Goal: Task Accomplishment & Management: Use online tool/utility

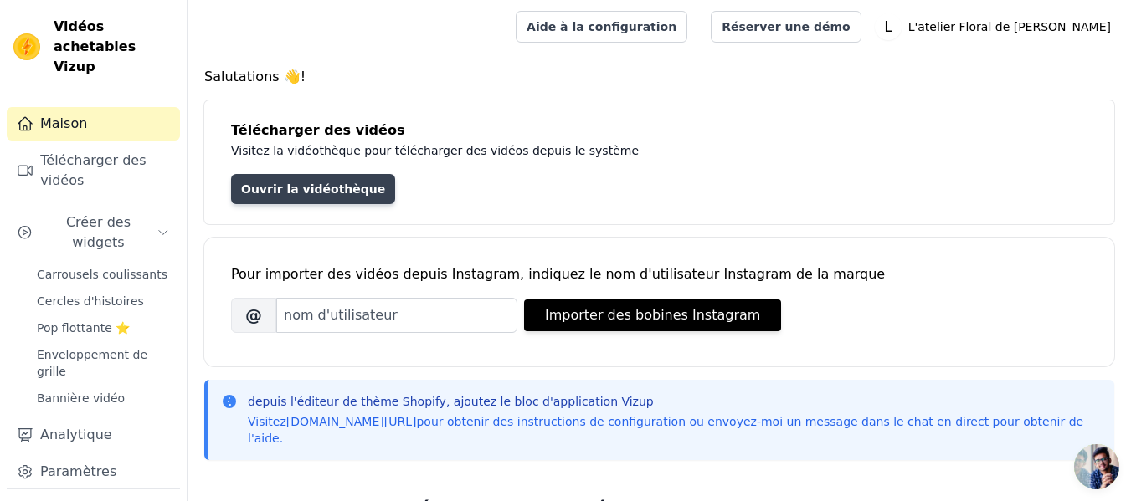
click at [336, 192] on font "Ouvrir la vidéothèque" at bounding box center [313, 188] width 144 height 13
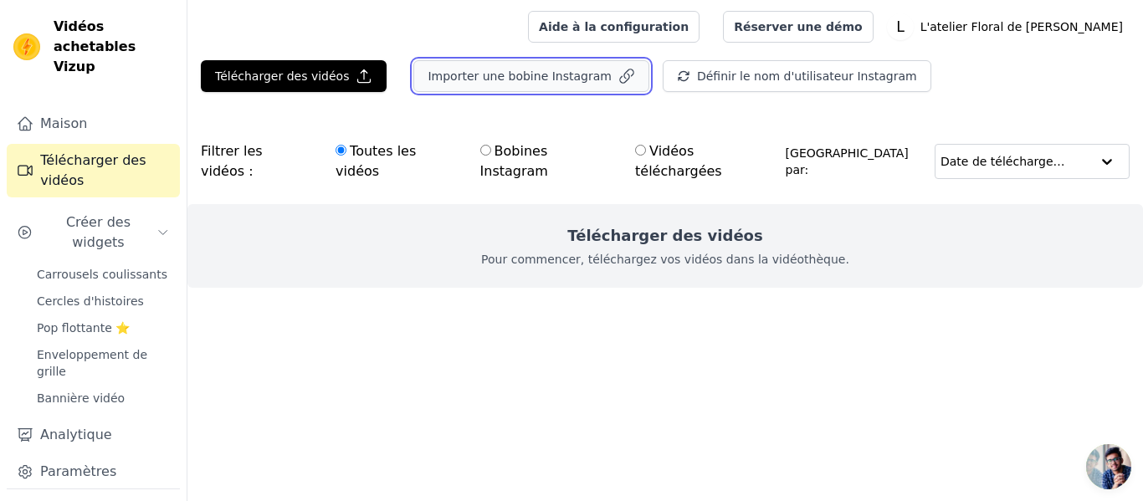
click at [518, 76] on font "Importer une bobine Instagram" at bounding box center [519, 75] width 183 height 13
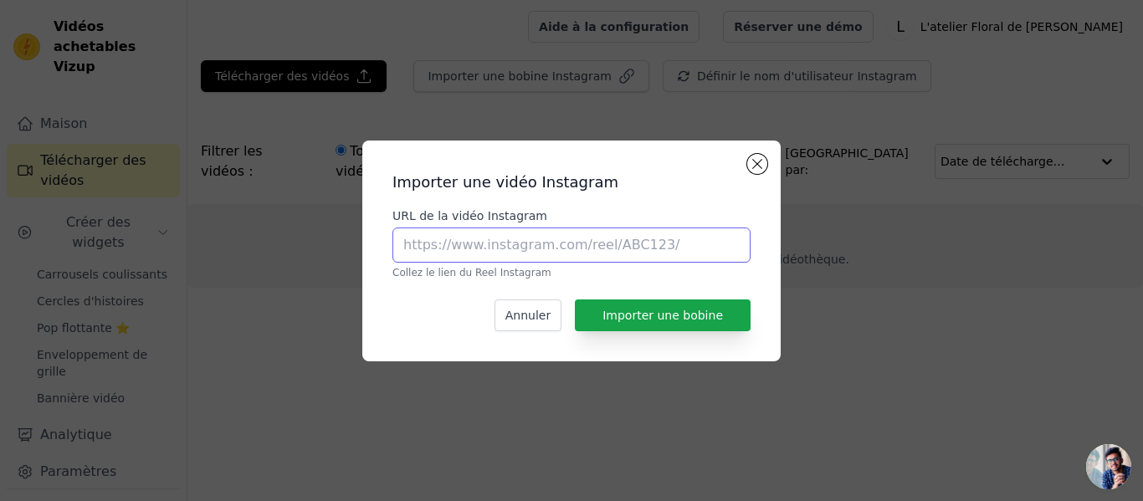
click at [565, 241] on input "URL de la vidéo Instagram" at bounding box center [572, 245] width 358 height 35
paste input "[URL][DOMAIN_NAME]"
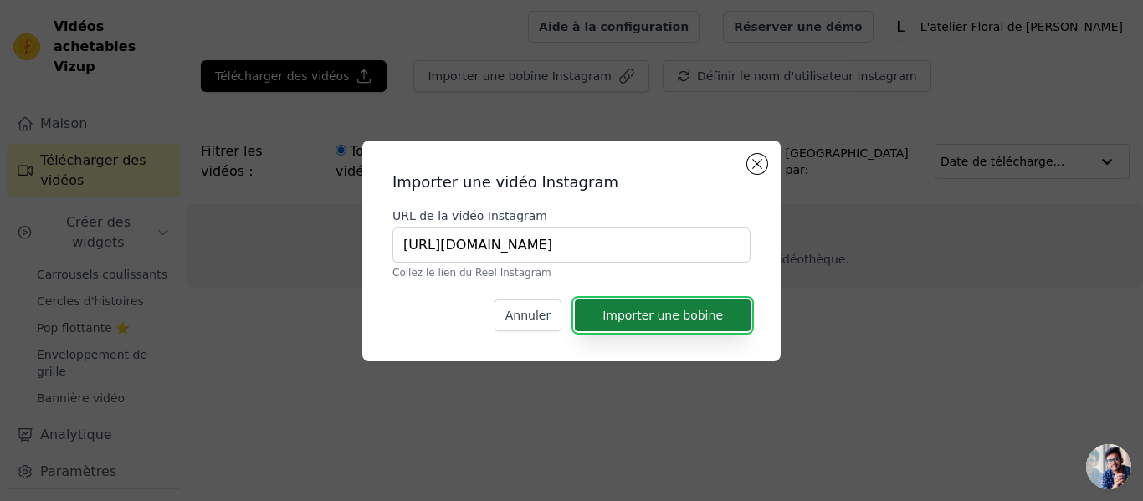
click at [671, 318] on font "Importer une bobine" at bounding box center [663, 315] width 121 height 13
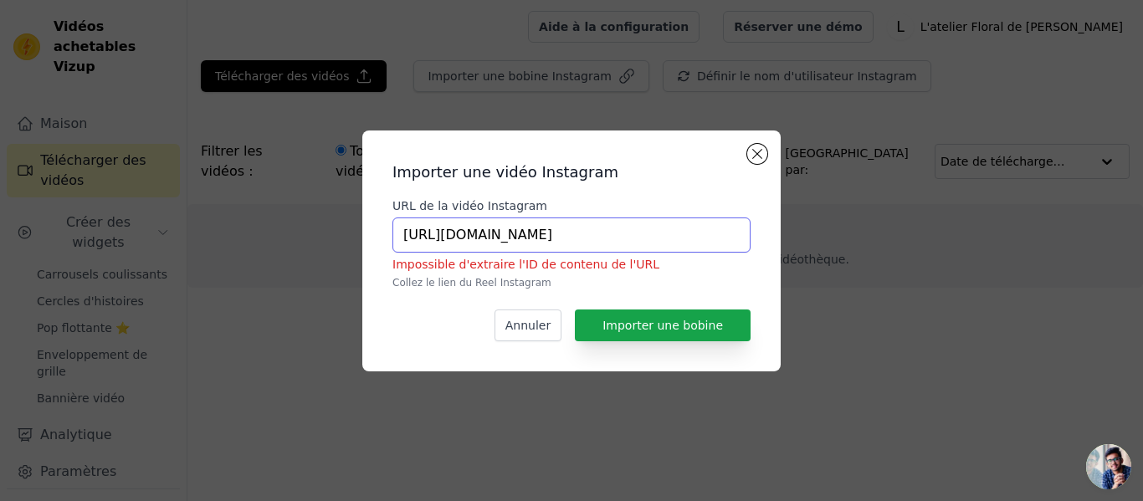
drag, startPoint x: 399, startPoint y: 229, endPoint x: 898, endPoint y: 218, distance: 499.0
click at [898, 218] on div "Importer une vidéo Instagram URL de la vidéo Instagram [URL][DOMAIN_NAME] Impos…" at bounding box center [572, 251] width 1090 height 295
paste input "p/DNxnl_YUE02"
type input "[URL][DOMAIN_NAME]"
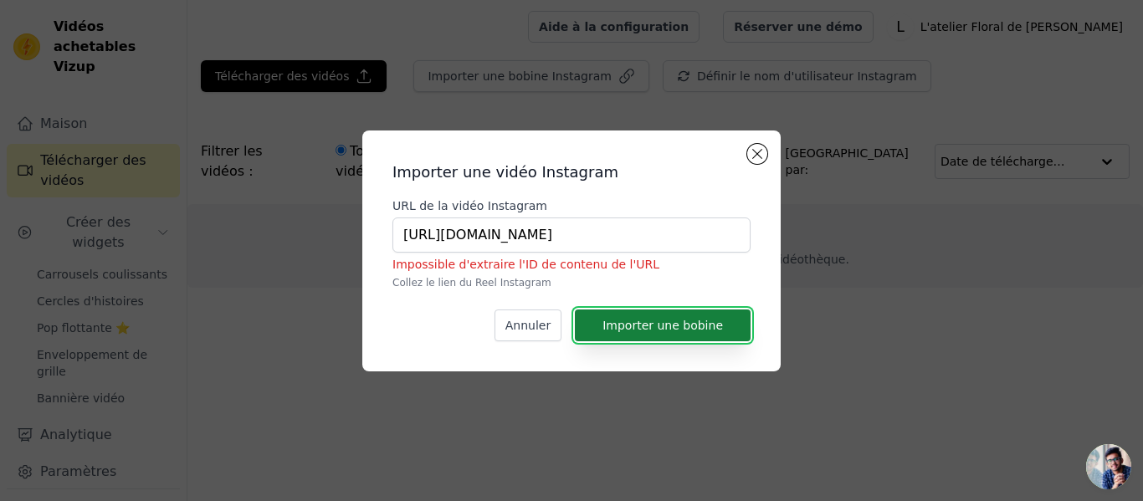
click at [655, 319] on font "Importer une bobine" at bounding box center [663, 325] width 121 height 13
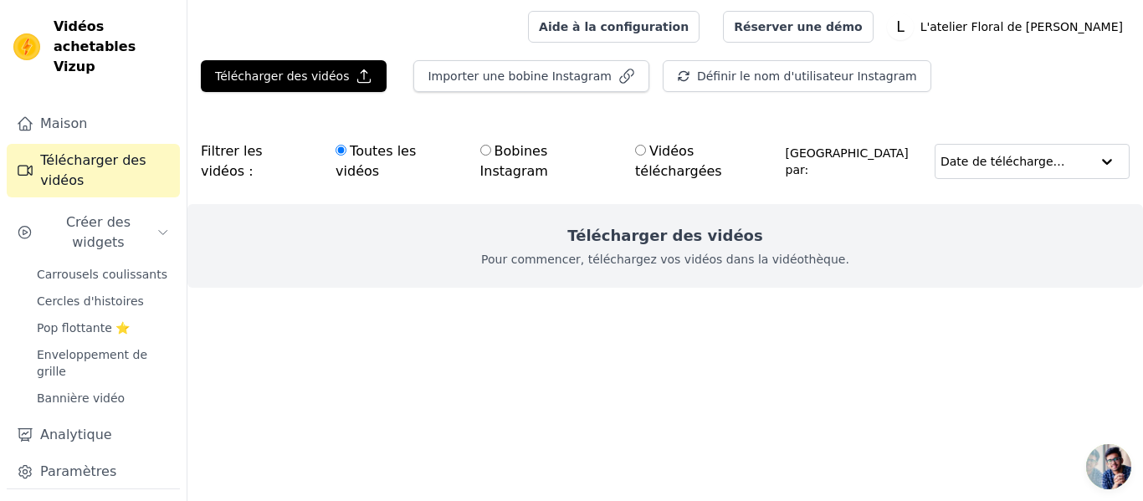
click at [464, 146] on div "Toutes les vidéos Bobines Instagram [PERSON_NAME] téléchargées" at bounding box center [555, 161] width 459 height 59
click at [480, 159] on label "Bobines Instagram" at bounding box center [547, 162] width 134 height 42
click at [480, 156] on input "Bobines Instagram" at bounding box center [485, 150] width 11 height 11
radio input "true"
click at [635, 155] on input "Vidéos téléchargées" at bounding box center [640, 150] width 11 height 11
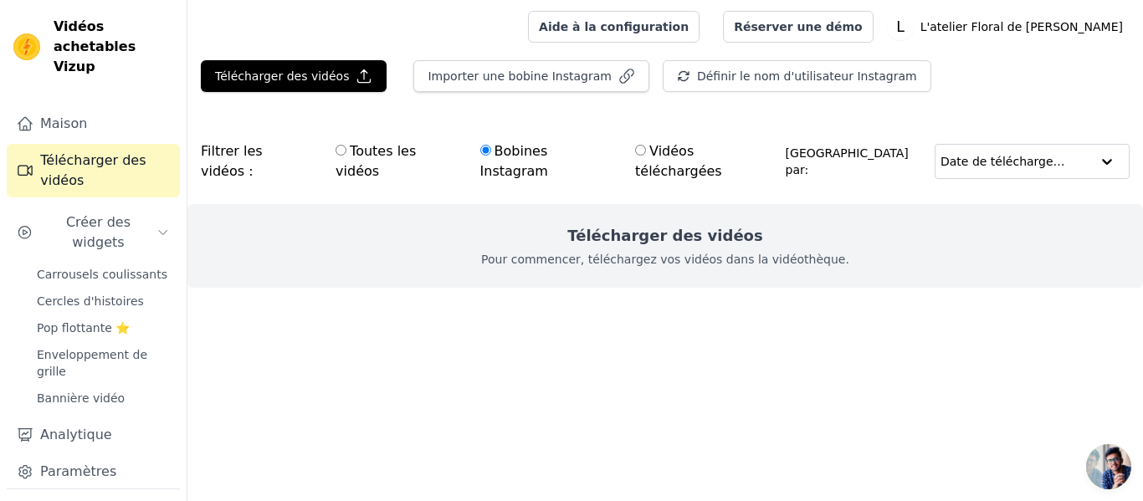
radio input "true"
click at [480, 151] on input "Bobines Instagram" at bounding box center [485, 150] width 11 height 11
radio input "true"
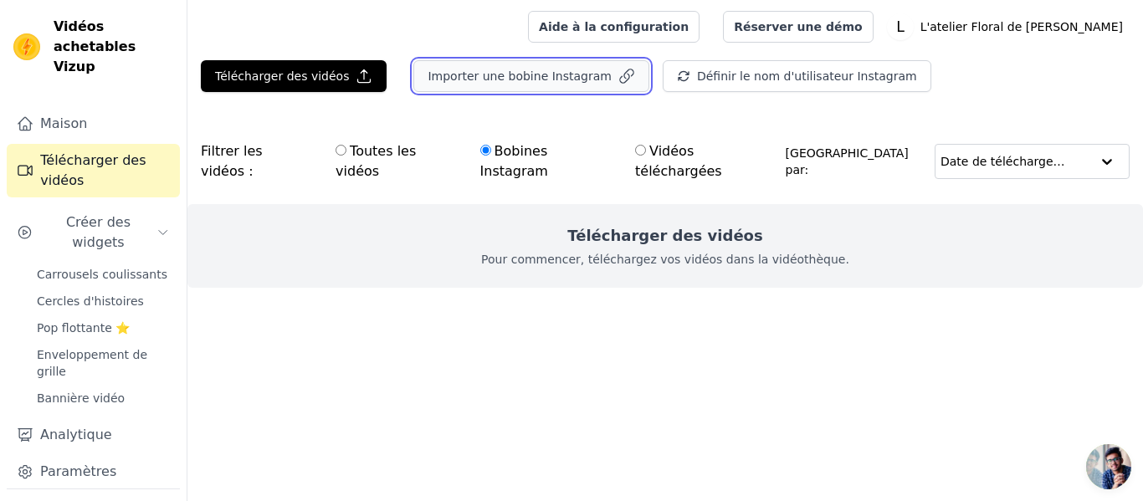
click at [501, 69] on font "Importer une bobine Instagram" at bounding box center [519, 75] width 183 height 13
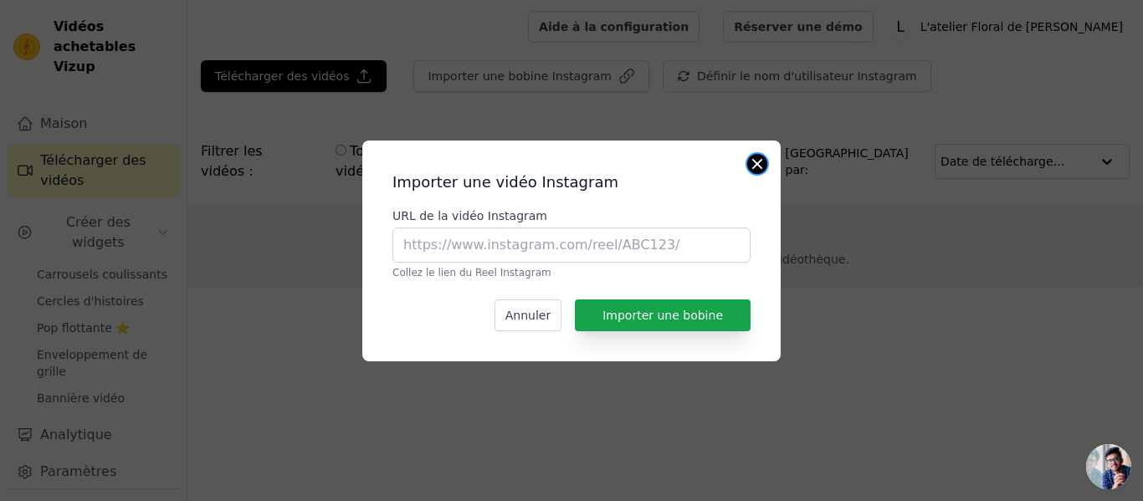
click at [764, 170] on button "Fermer la fenêtre modale" at bounding box center [757, 164] width 20 height 20
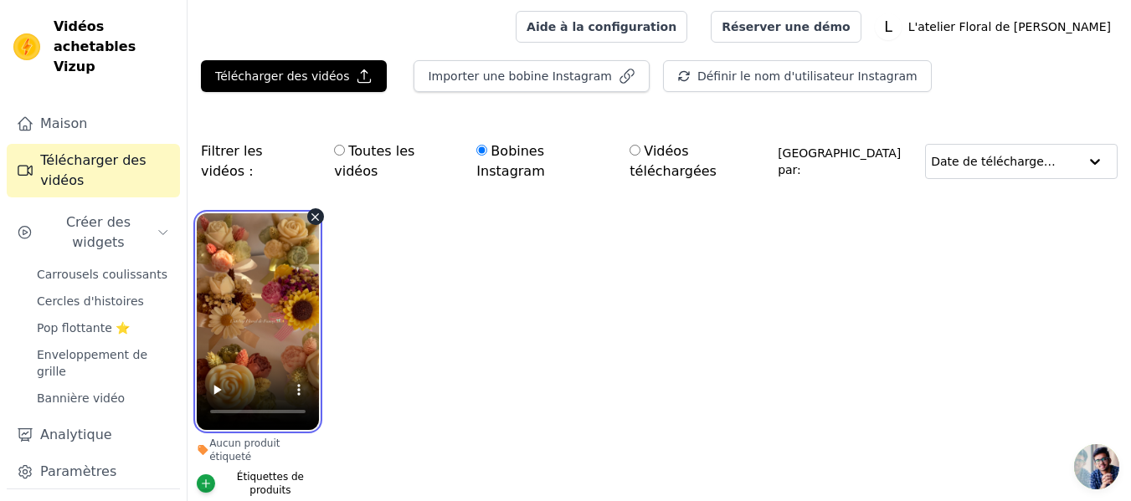
click at [275, 309] on video at bounding box center [258, 321] width 122 height 217
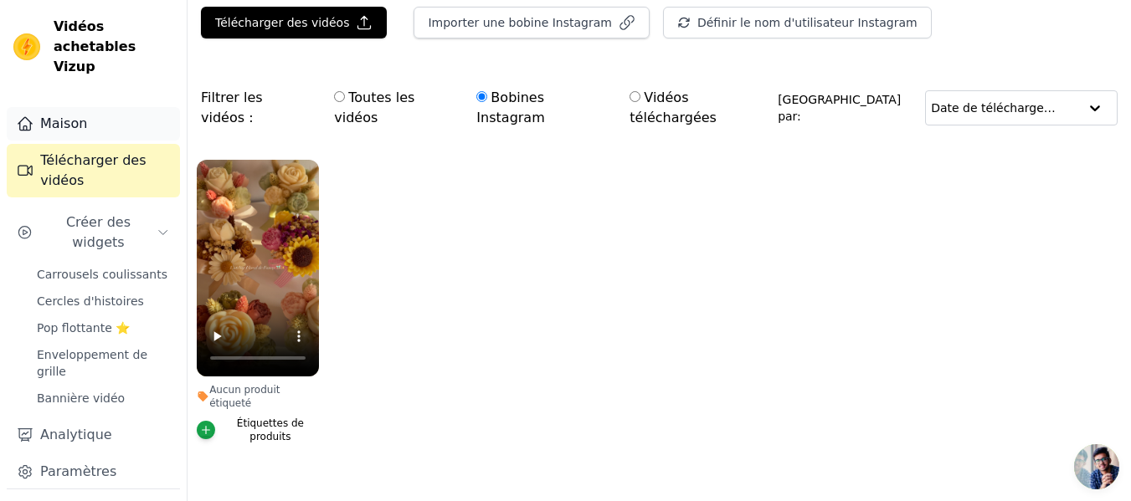
click at [79, 116] on font "Maison" at bounding box center [63, 124] width 47 height 16
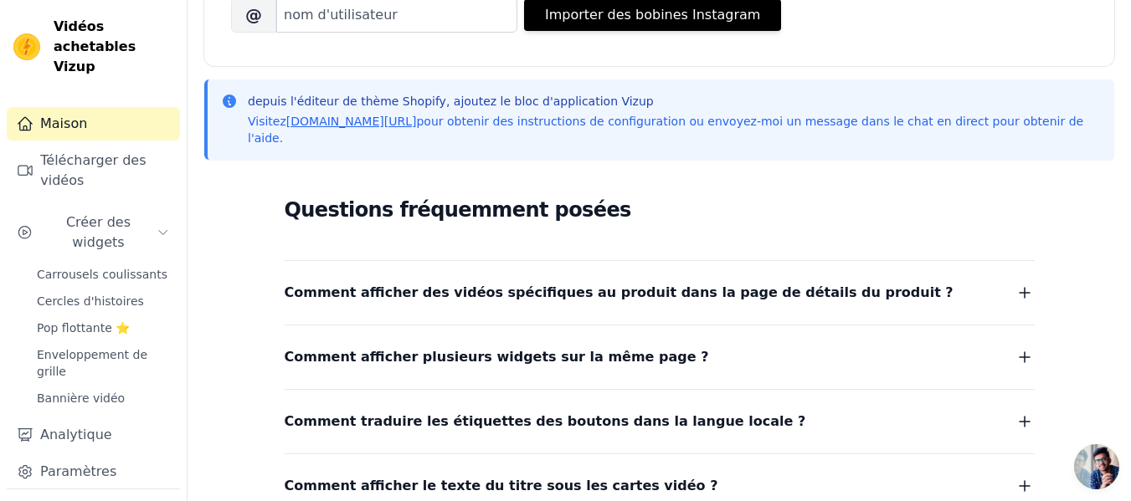
scroll to position [305, 0]
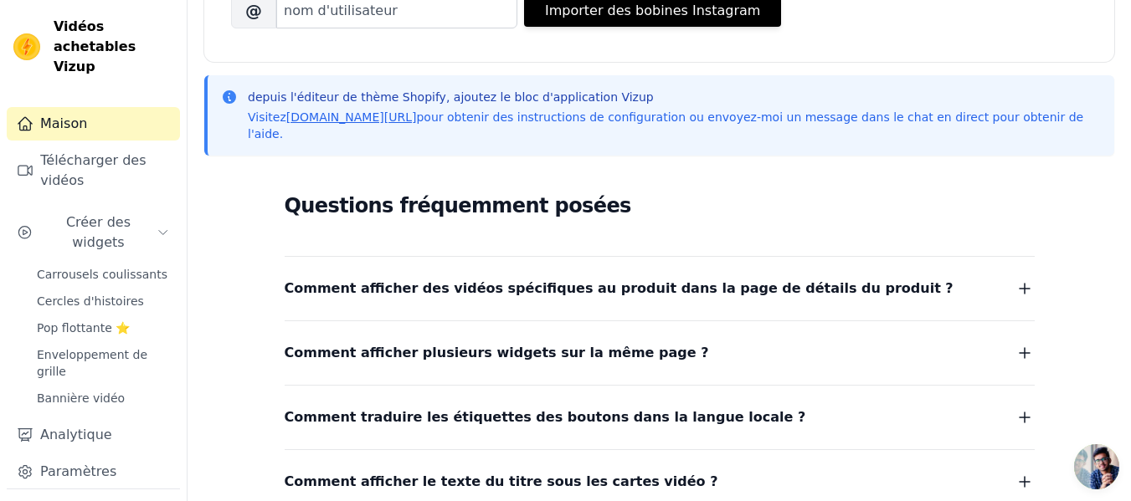
click at [755, 280] on font "Comment afficher des vidéos spécifiques au produit dans la page de détails du p…" at bounding box center [619, 288] width 669 height 16
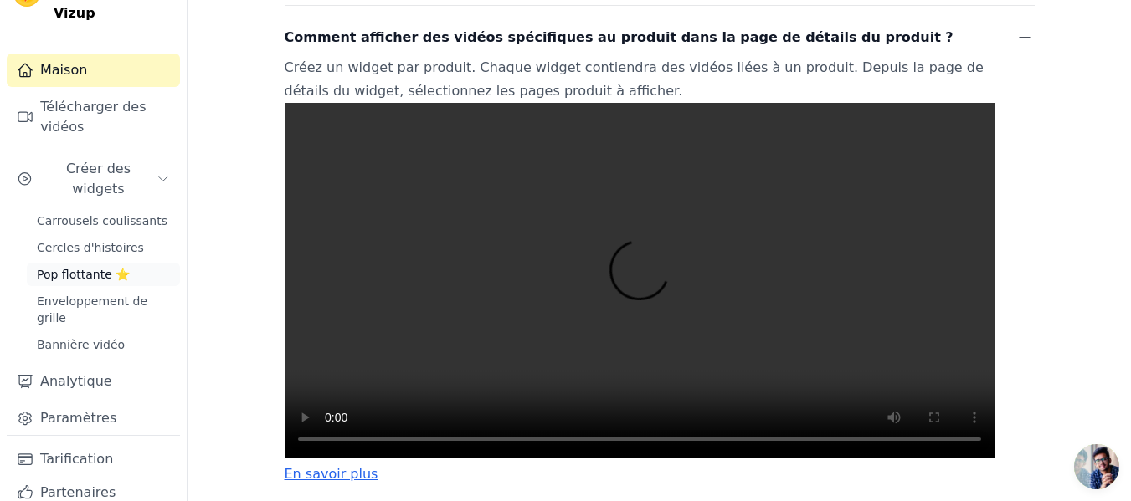
scroll to position [109, 0]
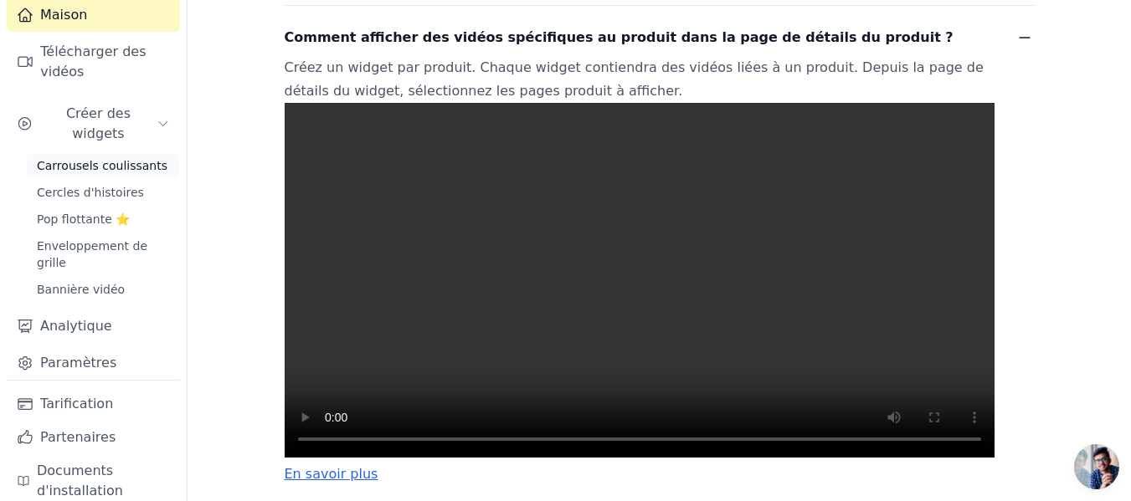
click at [94, 159] on font "Carrousels coulissants" at bounding box center [102, 165] width 131 height 13
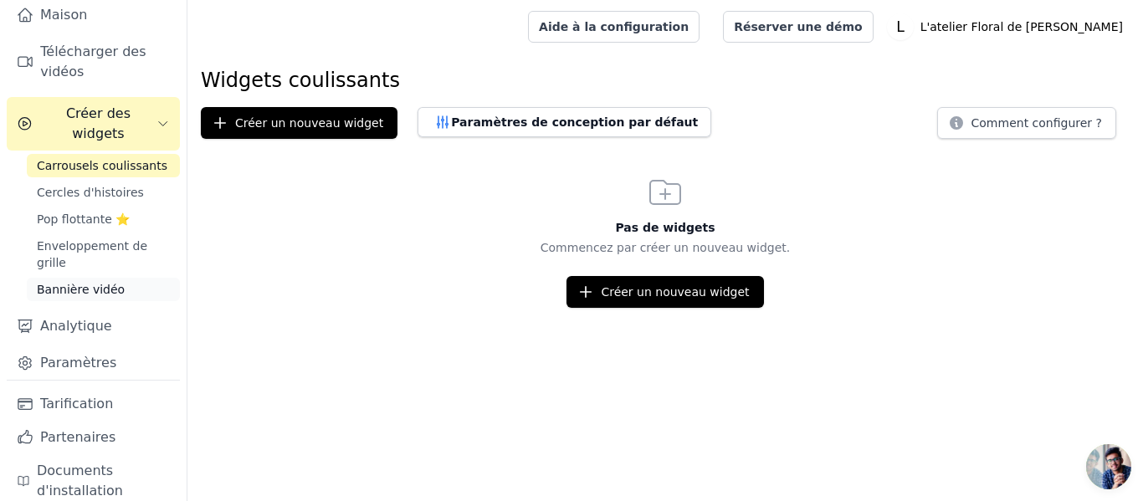
click at [80, 283] on font "Bannière vidéo" at bounding box center [81, 289] width 88 height 13
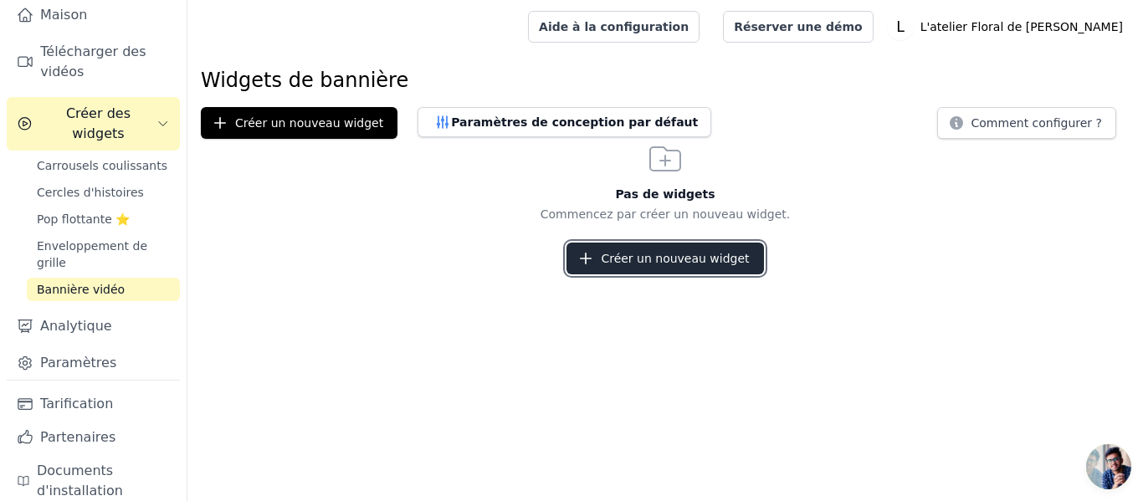
click at [659, 270] on button "Créer un nouveau widget" at bounding box center [665, 259] width 197 height 32
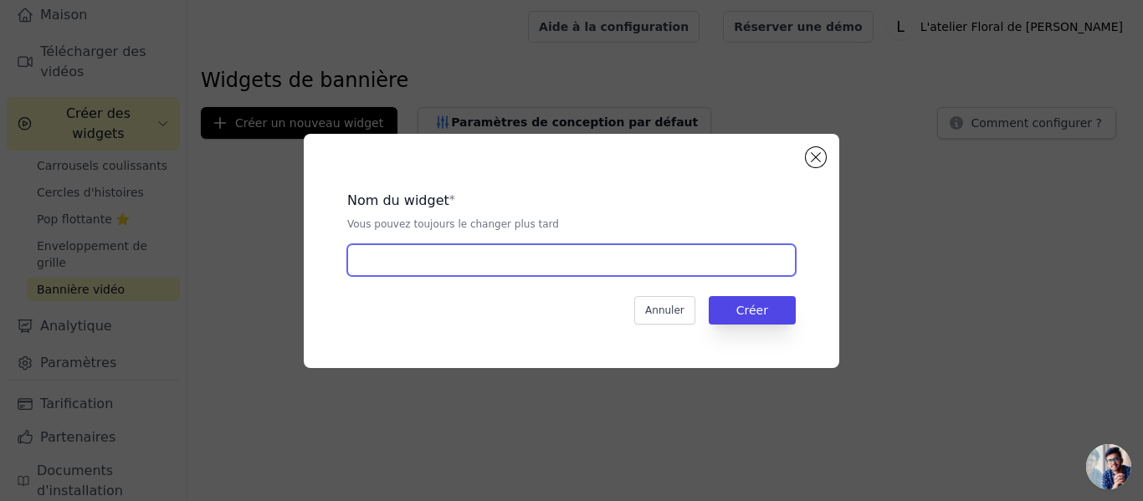
click at [470, 269] on input "text" at bounding box center [571, 260] width 449 height 32
type input "BOUQUET"
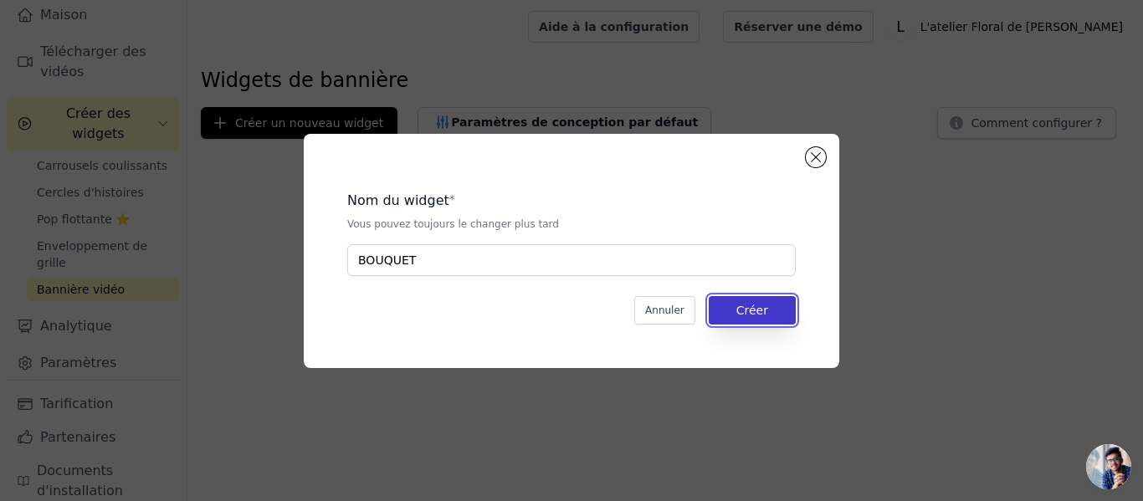
click at [795, 316] on button "Créer" at bounding box center [752, 310] width 87 height 28
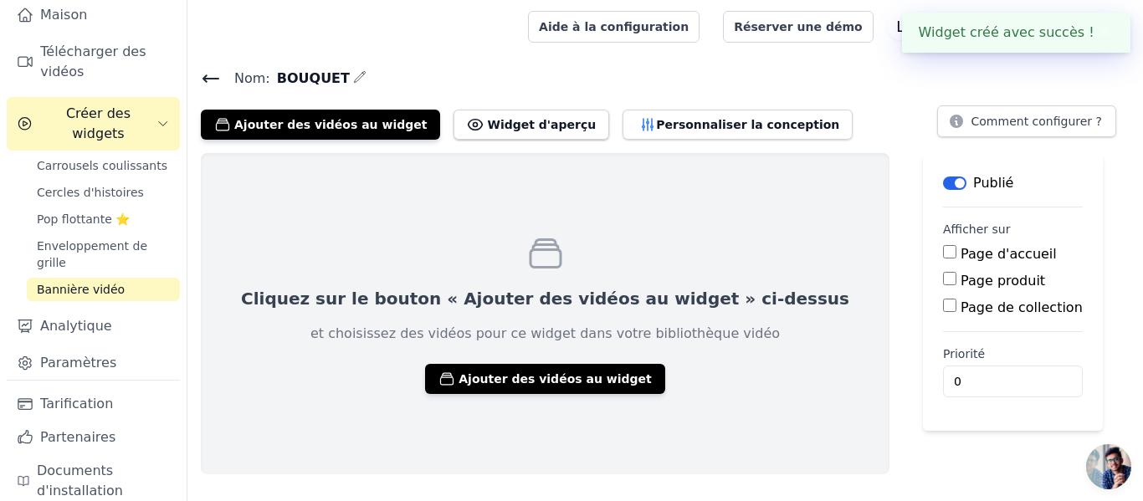
click at [943, 253] on input "Page d'accueil" at bounding box center [949, 251] width 13 height 13
checkbox input "true"
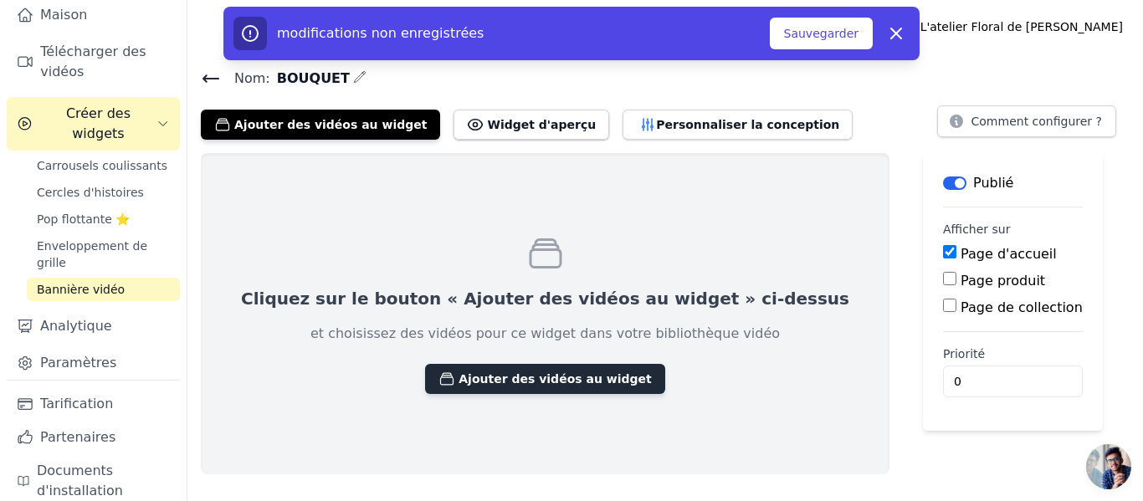
click at [540, 366] on button "Ajouter des vidéos au widget" at bounding box center [544, 379] width 239 height 30
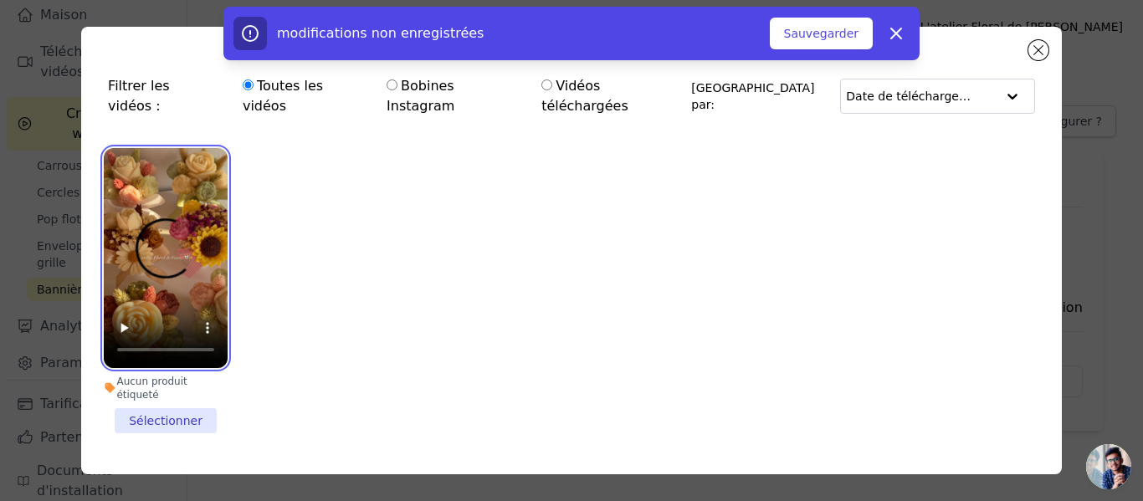
click at [141, 187] on video at bounding box center [166, 258] width 124 height 220
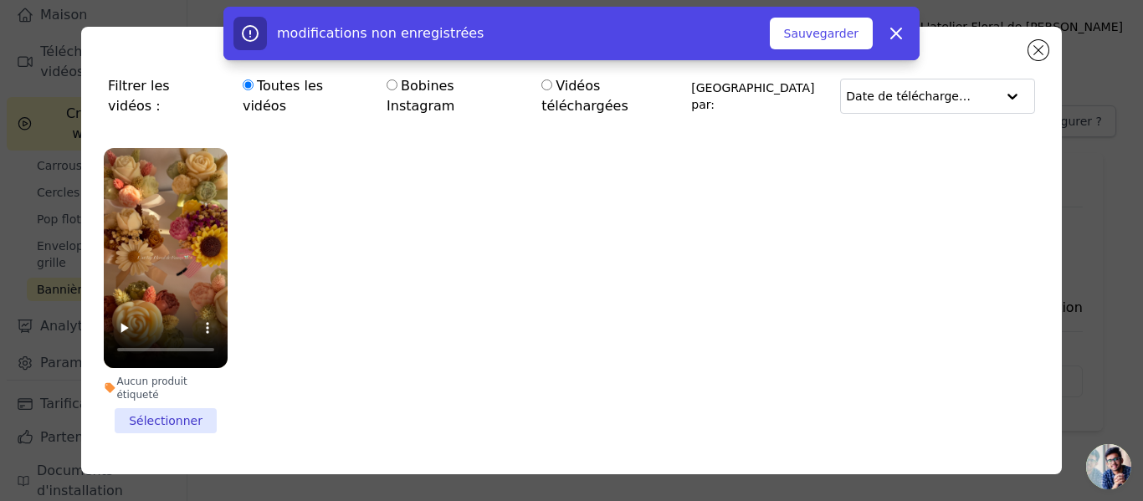
click at [190, 384] on li "Aucun produit étiqueté Sélectionner" at bounding box center [166, 290] width 124 height 285
click at [0, 0] on input "Aucun produit étiqueté Sélectionner" at bounding box center [0, 0] width 0 height 0
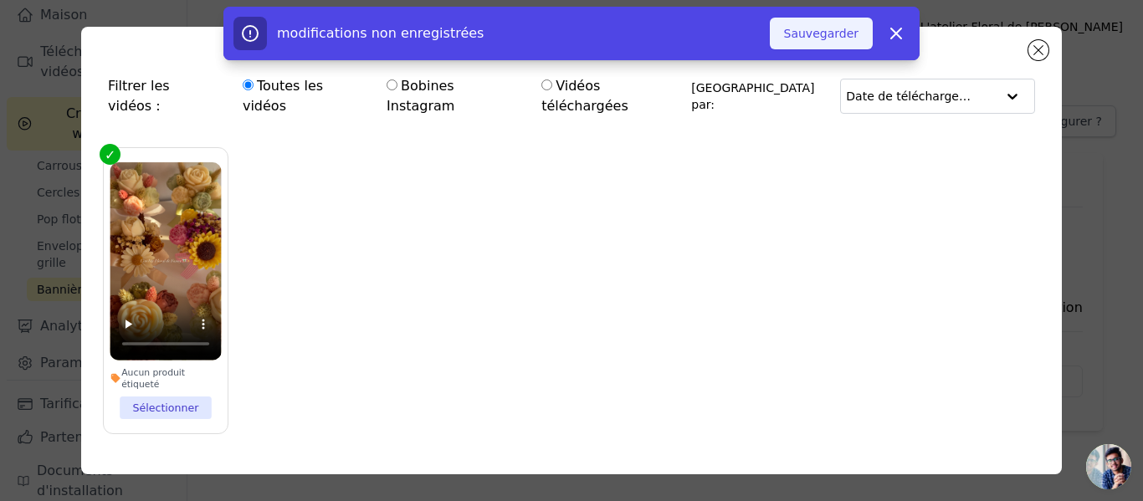
click at [860, 47] on button "Sauvegarder" at bounding box center [821, 34] width 103 height 32
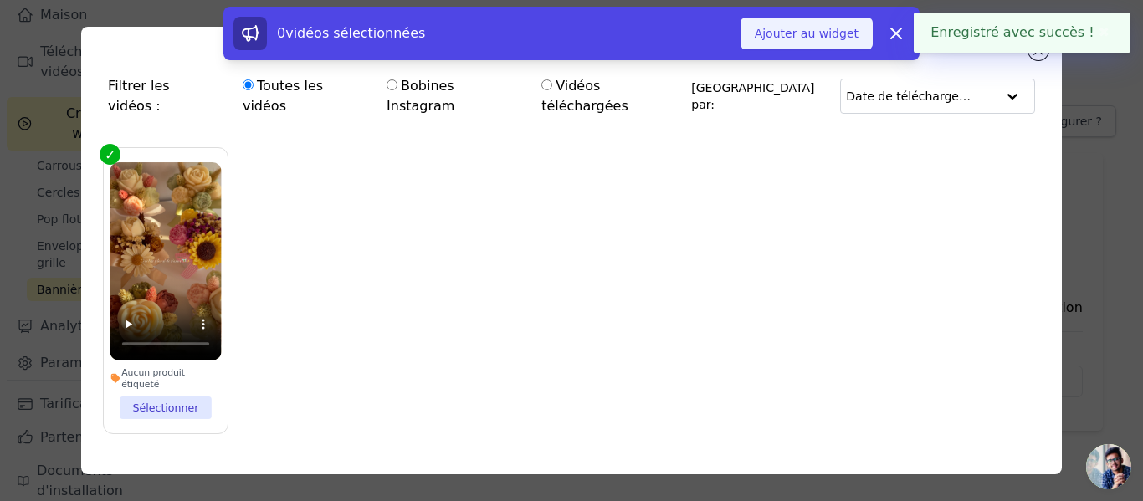
click at [814, 31] on font "Ajouter au widget" at bounding box center [807, 33] width 104 height 13
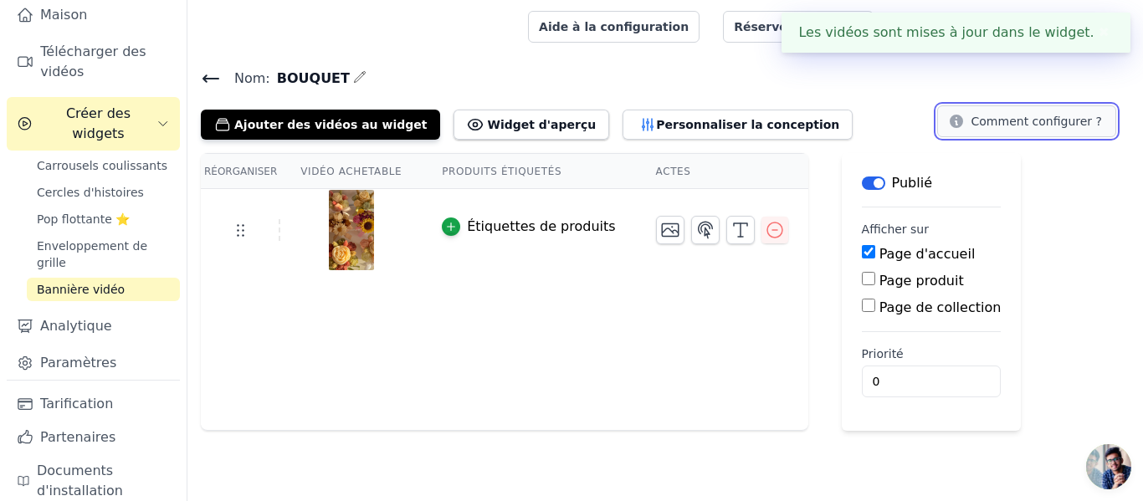
click at [1025, 122] on font "Comment configurer ?" at bounding box center [1037, 121] width 131 height 13
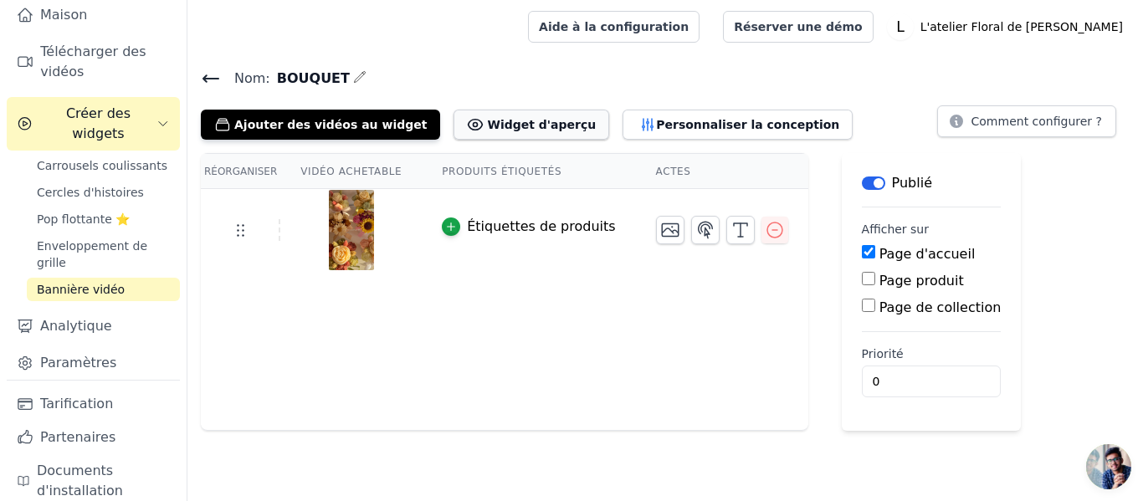
click at [517, 118] on font "Widget d'aperçu" at bounding box center [541, 124] width 109 height 13
click at [862, 185] on button "Étiquette" at bounding box center [873, 183] width 23 height 13
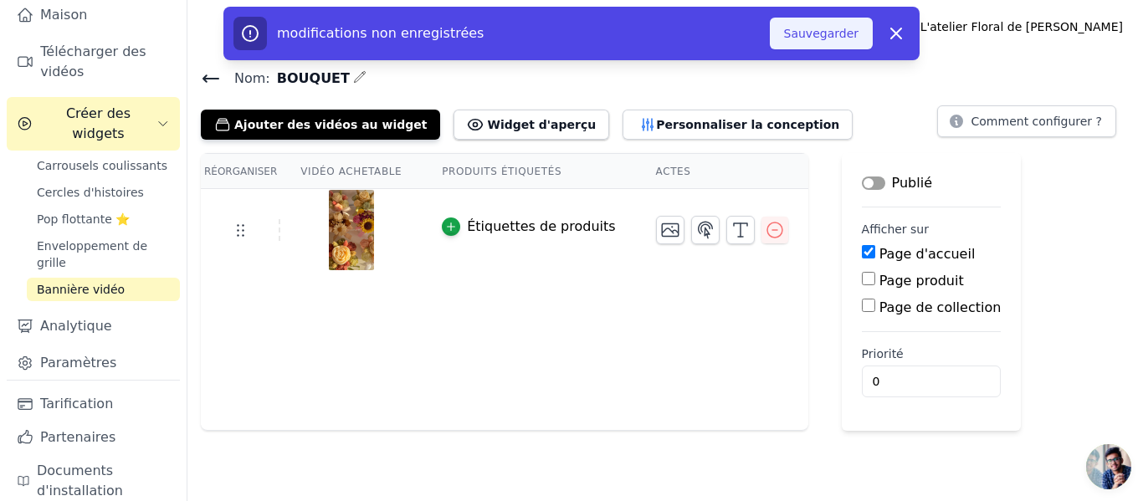
click at [839, 30] on font "Sauvegarder" at bounding box center [821, 33] width 74 height 13
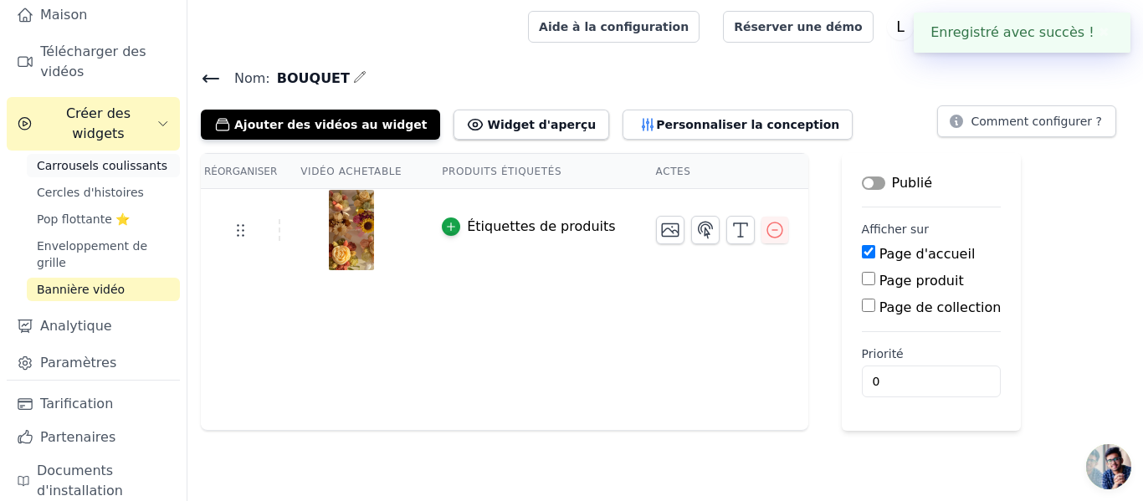
click at [95, 159] on font "Carrousels coulissants" at bounding box center [102, 165] width 131 height 13
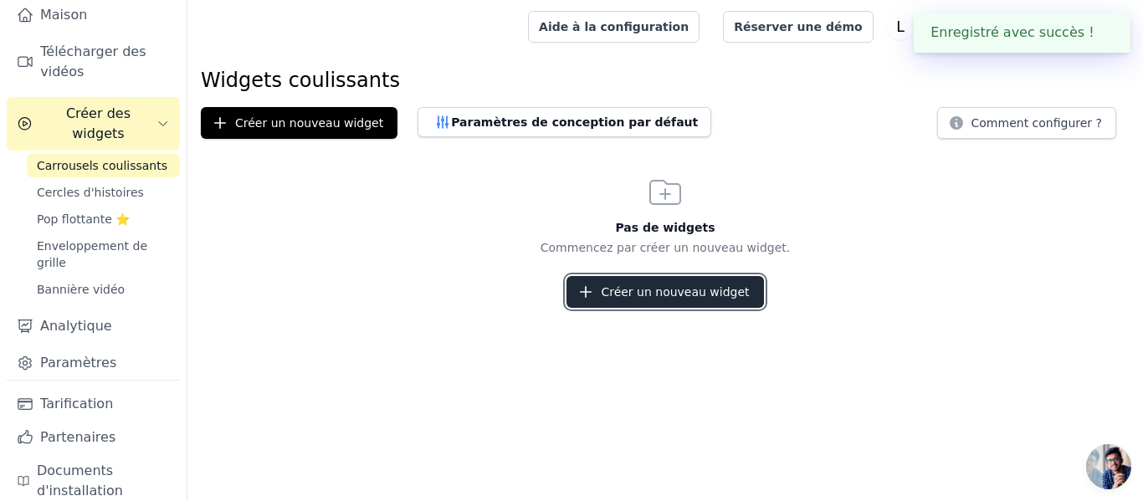
click at [634, 288] on font "Créer un nouveau widget" at bounding box center [675, 291] width 148 height 13
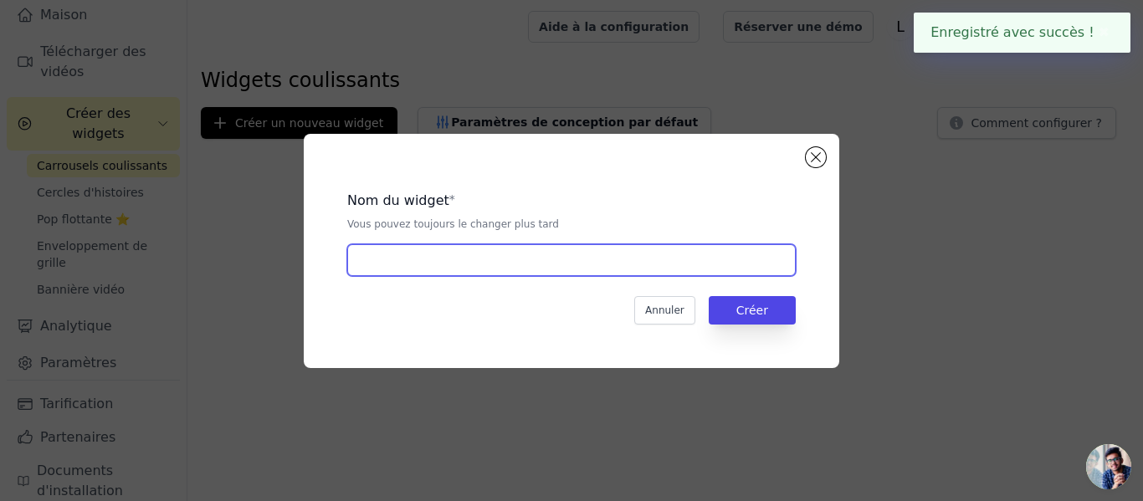
click at [498, 269] on input "text" at bounding box center [571, 260] width 449 height 32
type input "BOUQUET"
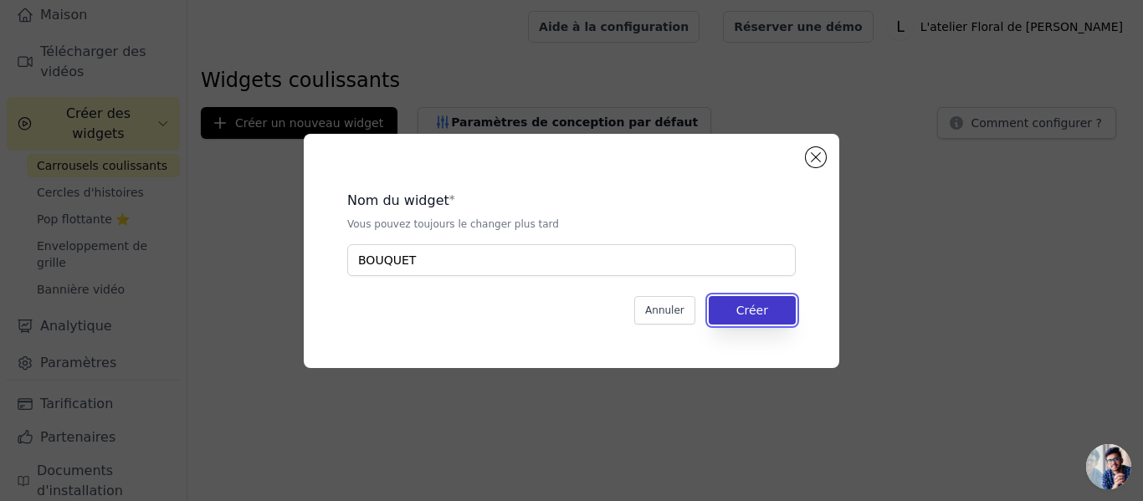
click at [725, 317] on button "Créer" at bounding box center [752, 310] width 87 height 28
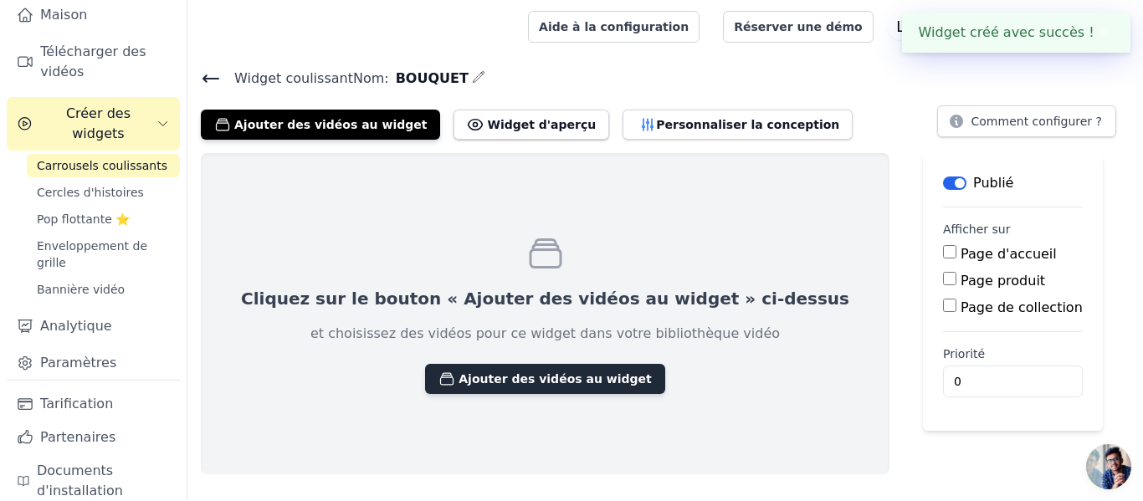
click at [459, 386] on font "Ajouter des vidéos au widget" at bounding box center [555, 379] width 193 height 17
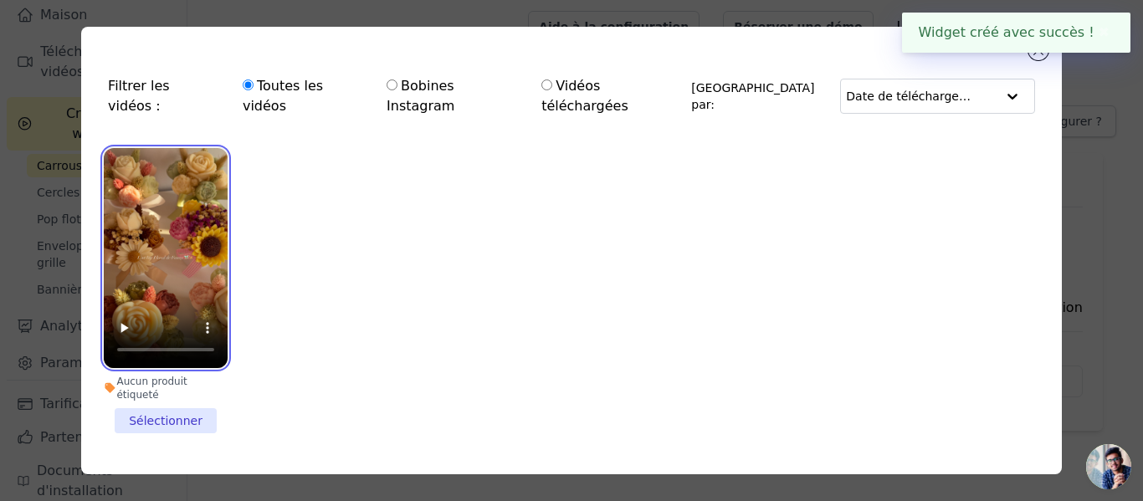
click at [223, 210] on video at bounding box center [166, 258] width 124 height 220
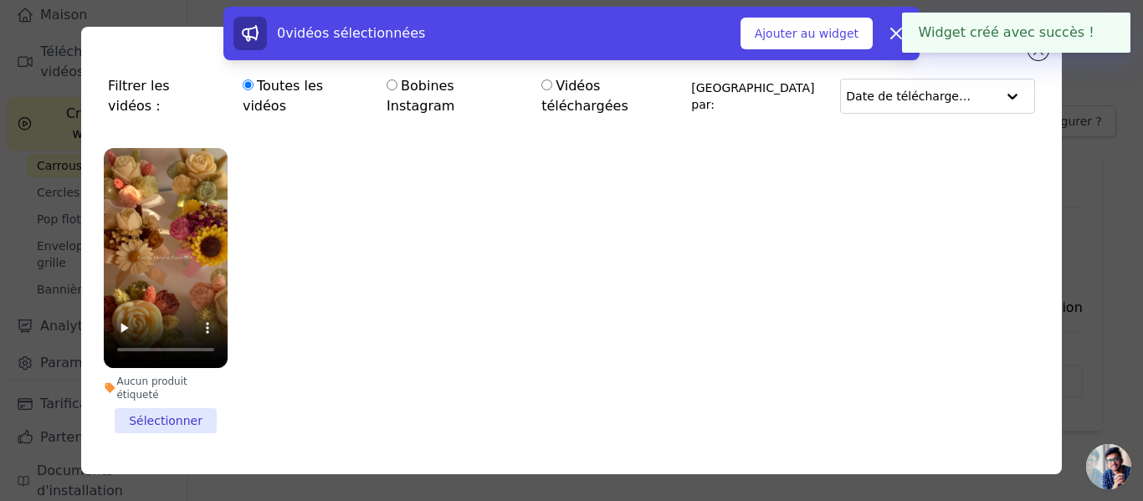
click at [162, 383] on li "Aucun produit étiqueté Sélectionner" at bounding box center [166, 290] width 124 height 285
click at [0, 0] on input "Aucun produit étiqueté Sélectionner" at bounding box center [0, 0] width 0 height 0
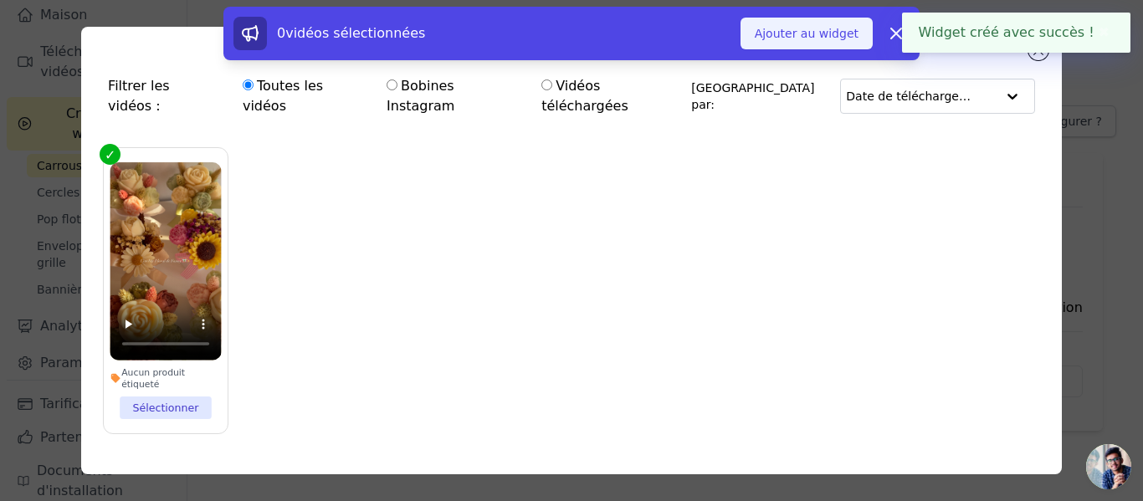
click at [787, 28] on font "Ajouter au widget" at bounding box center [807, 33] width 104 height 13
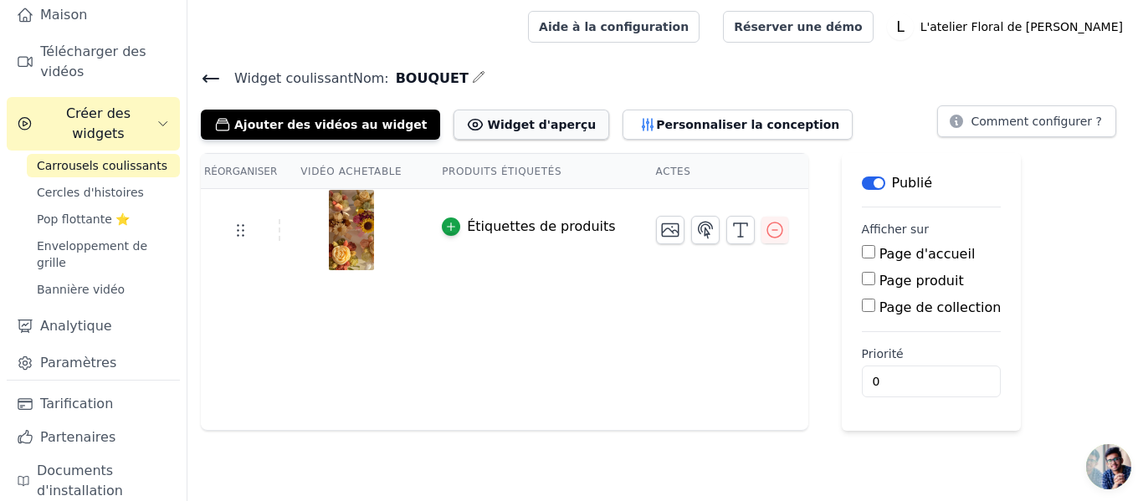
click at [516, 128] on font "Widget d'aperçu" at bounding box center [541, 124] width 109 height 13
click at [862, 182] on button "Étiquette" at bounding box center [873, 183] width 23 height 13
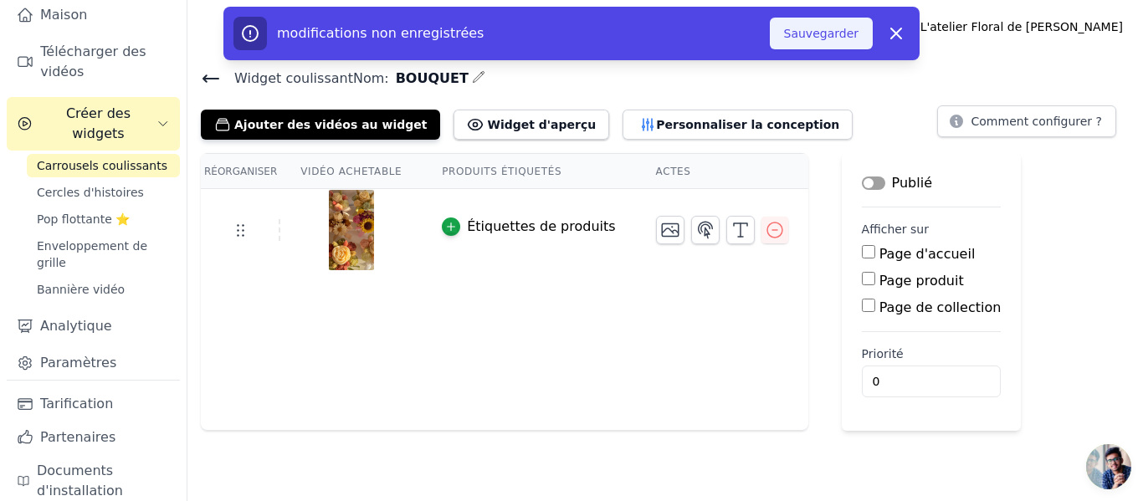
click at [799, 39] on font "Sauvegarder" at bounding box center [821, 33] width 74 height 13
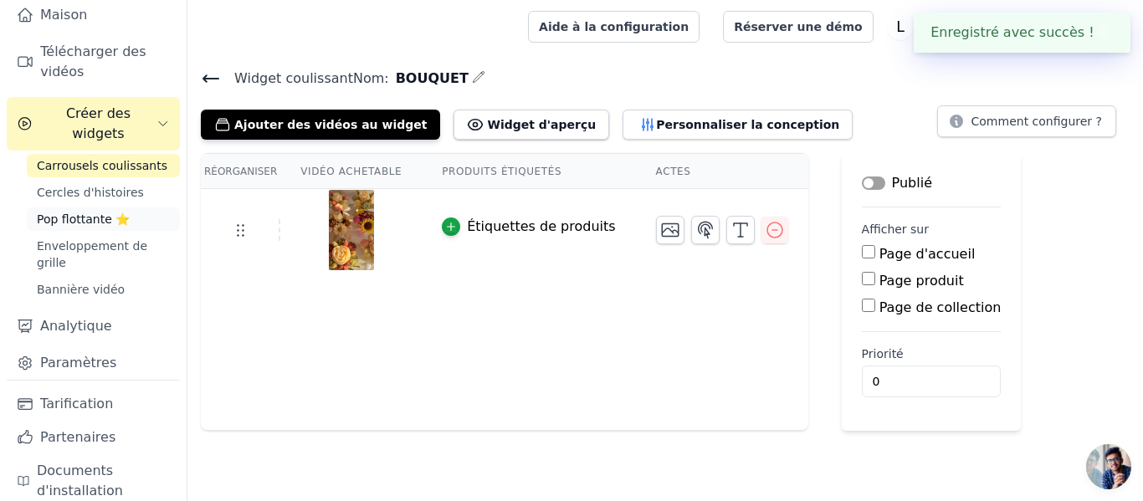
click at [79, 213] on font "Pop flottante ⭐" at bounding box center [83, 219] width 93 height 13
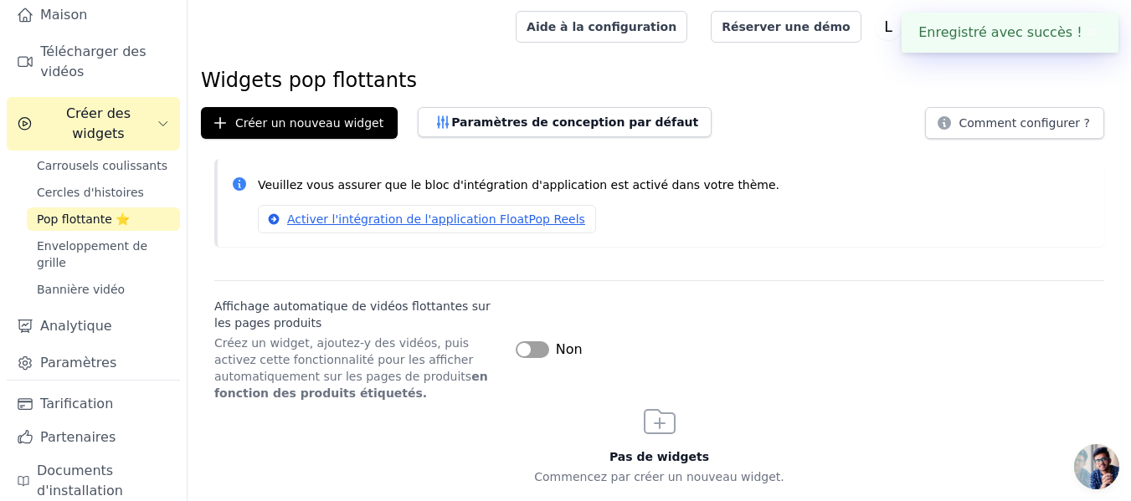
click at [86, 187] on div "Carrousels coulissants Cercles d'histoires Pop flottante ⭐ Enveloppement de gri…" at bounding box center [103, 227] width 153 height 147
click at [98, 186] on font "Cercles d'histoires" at bounding box center [90, 192] width 107 height 13
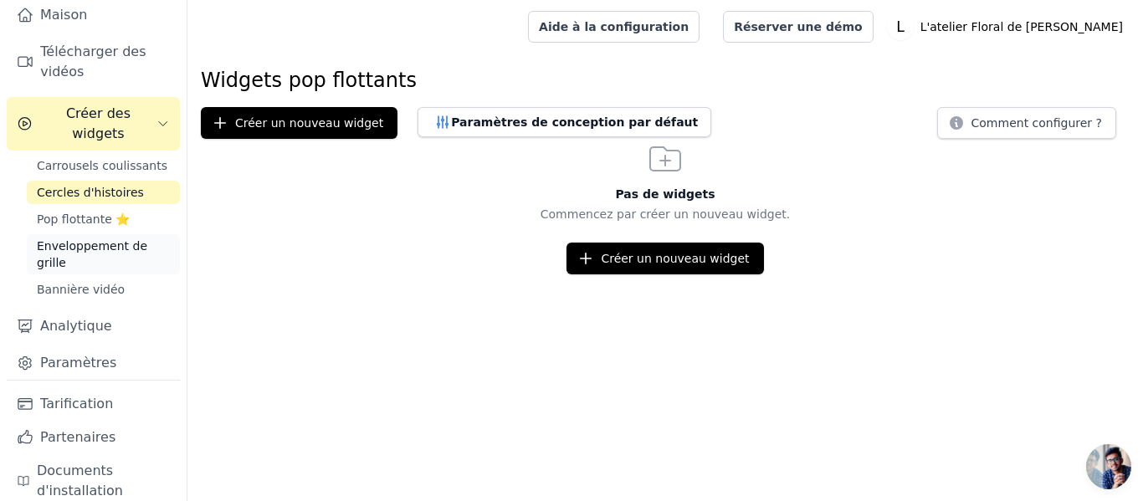
click at [95, 245] on span "Enveloppement de grille" at bounding box center [103, 254] width 133 height 33
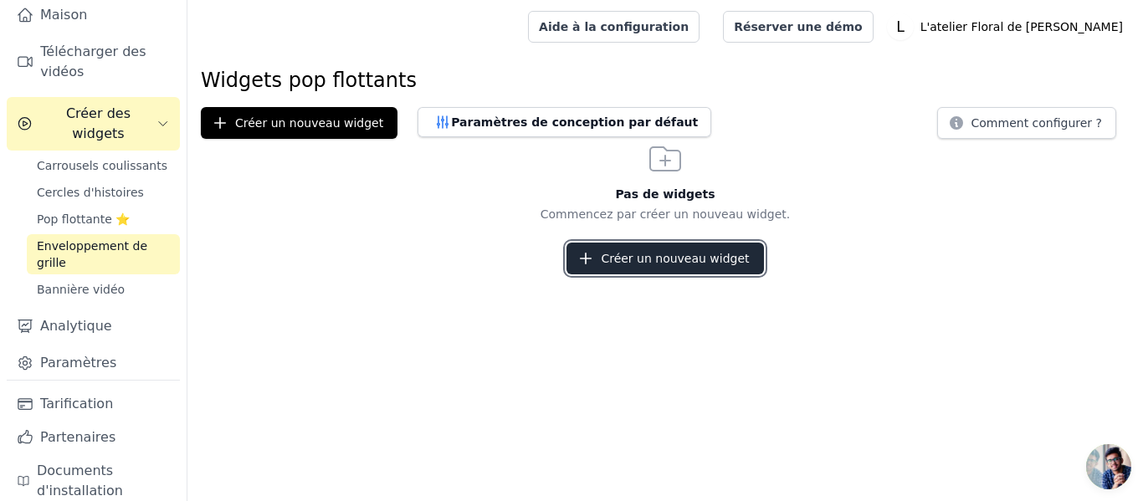
click at [648, 270] on button "Créer un nouveau widget" at bounding box center [665, 259] width 197 height 32
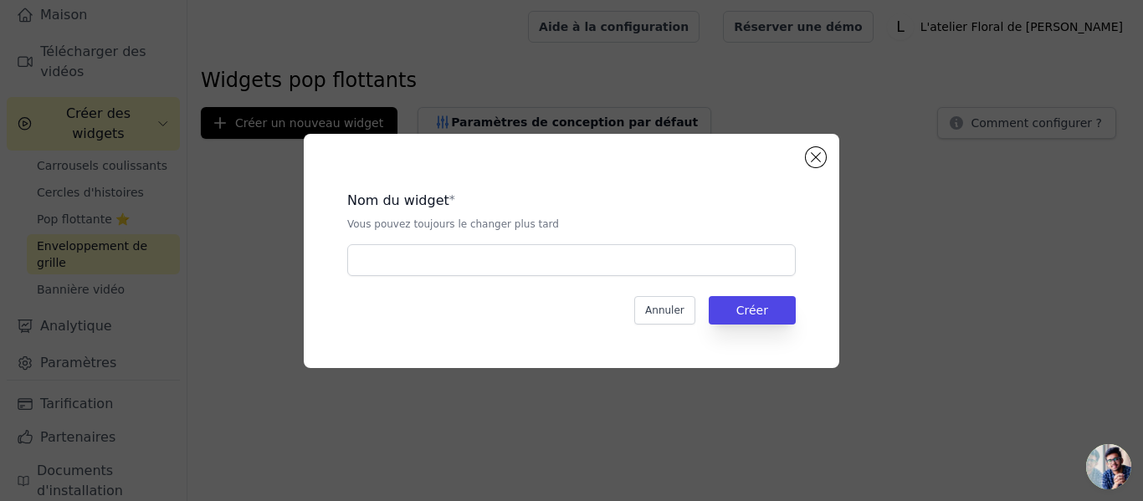
click at [462, 224] on font "Vous pouvez toujours le changer plus tard" at bounding box center [453, 224] width 212 height 12
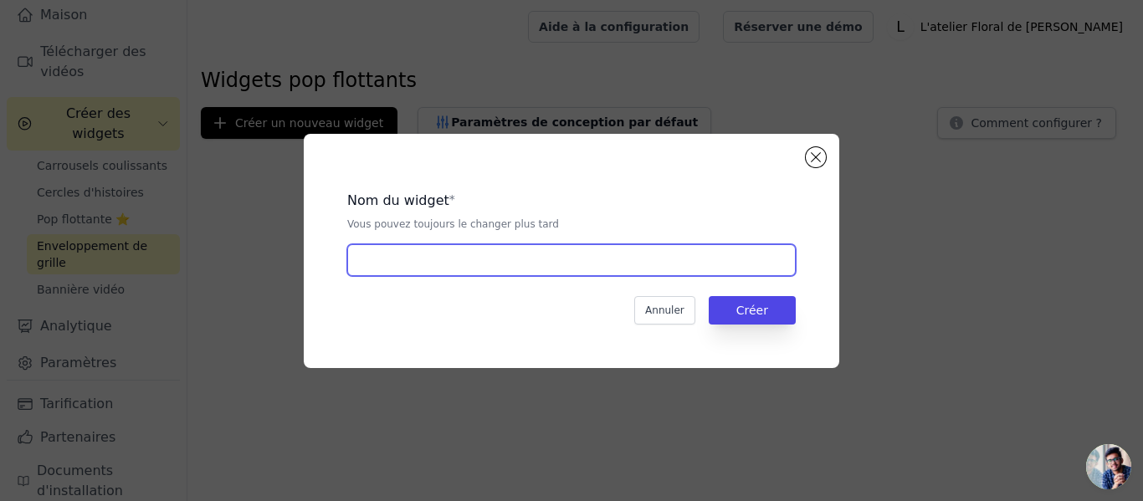
drag, startPoint x: 459, startPoint y: 251, endPoint x: 459, endPoint y: 262, distance: 10.9
click at [459, 251] on input "text" at bounding box center [571, 260] width 449 height 32
click at [520, 272] on input "text" at bounding box center [571, 260] width 449 height 32
click at [521, 268] on input "text" at bounding box center [571, 260] width 449 height 32
type input "D"
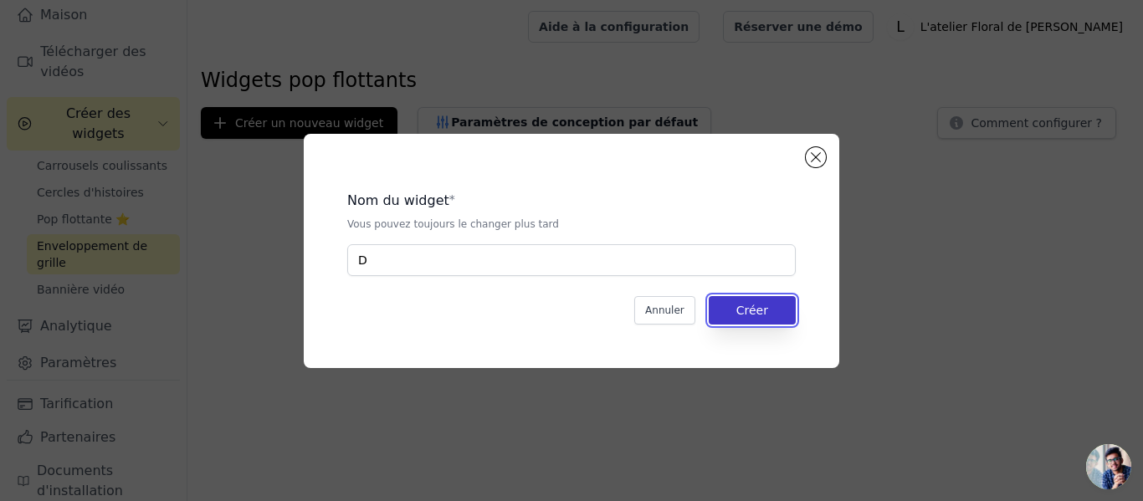
click at [747, 311] on font "Créer" at bounding box center [753, 310] width 32 height 13
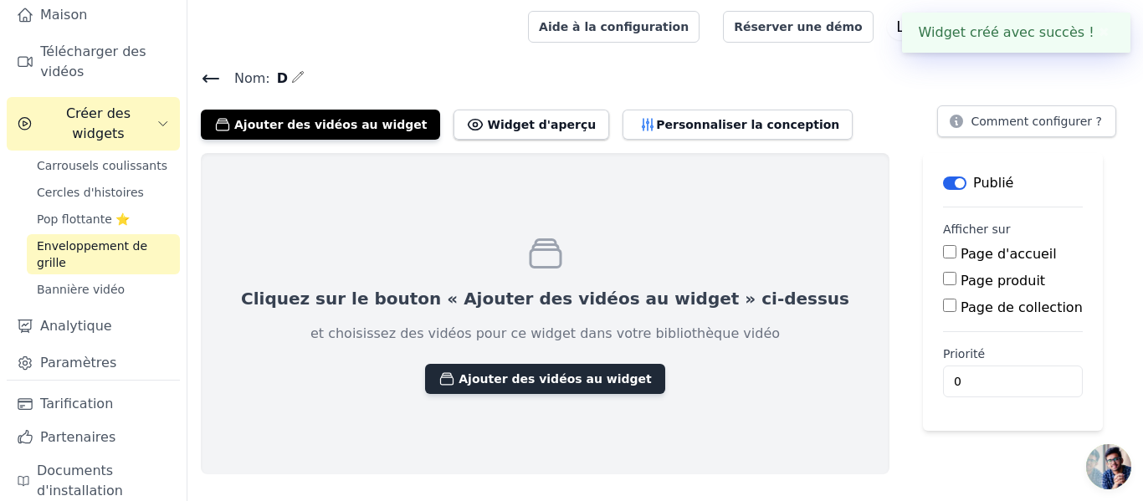
click at [459, 377] on font "Ajouter des vidéos au widget" at bounding box center [555, 378] width 193 height 13
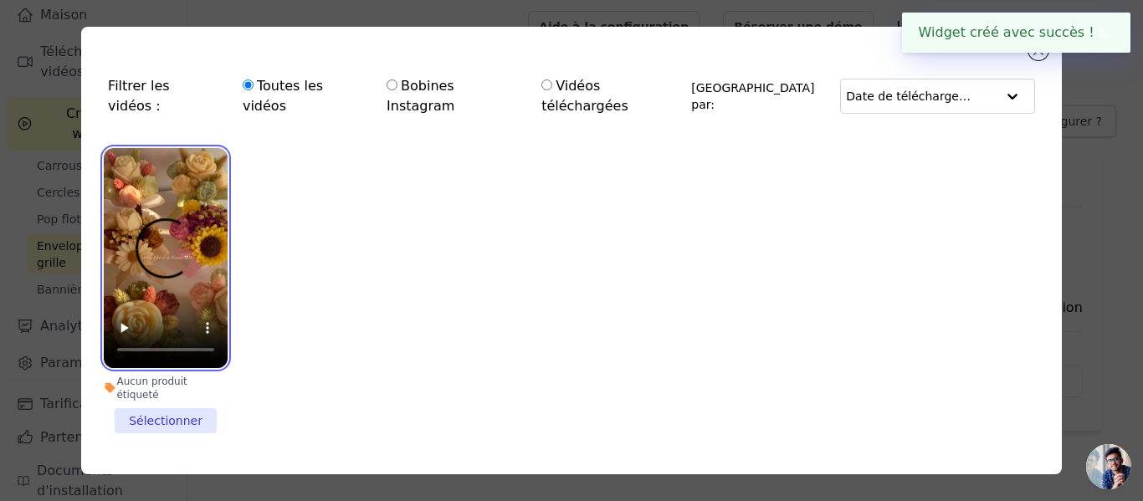
click at [157, 249] on video at bounding box center [166, 258] width 124 height 220
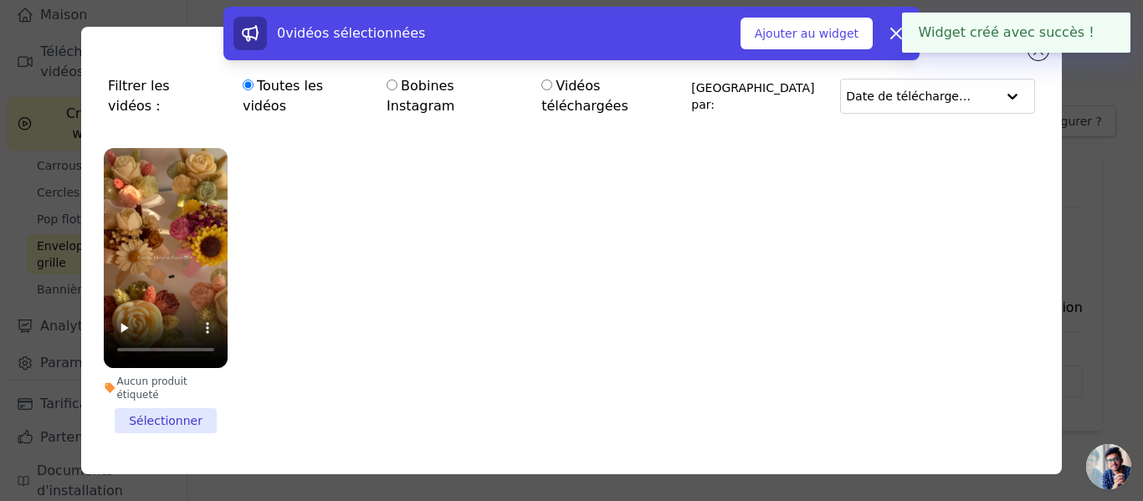
click at [198, 377] on li "Aucun produit étiqueté Sélectionner" at bounding box center [166, 290] width 124 height 285
click at [0, 0] on input "Aucun produit étiqueté Sélectionner" at bounding box center [0, 0] width 0 height 0
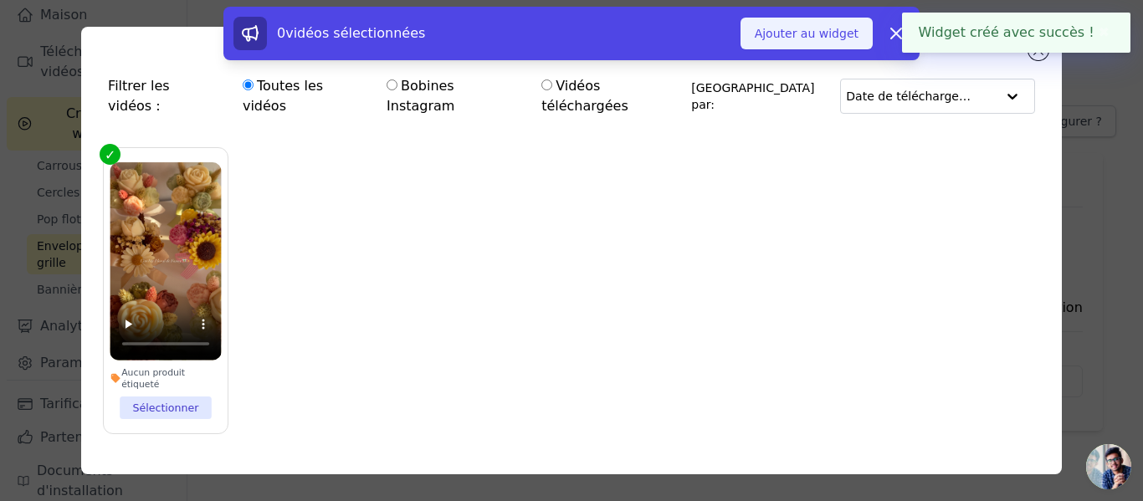
click at [798, 32] on font "Ajouter au widget" at bounding box center [807, 33] width 104 height 13
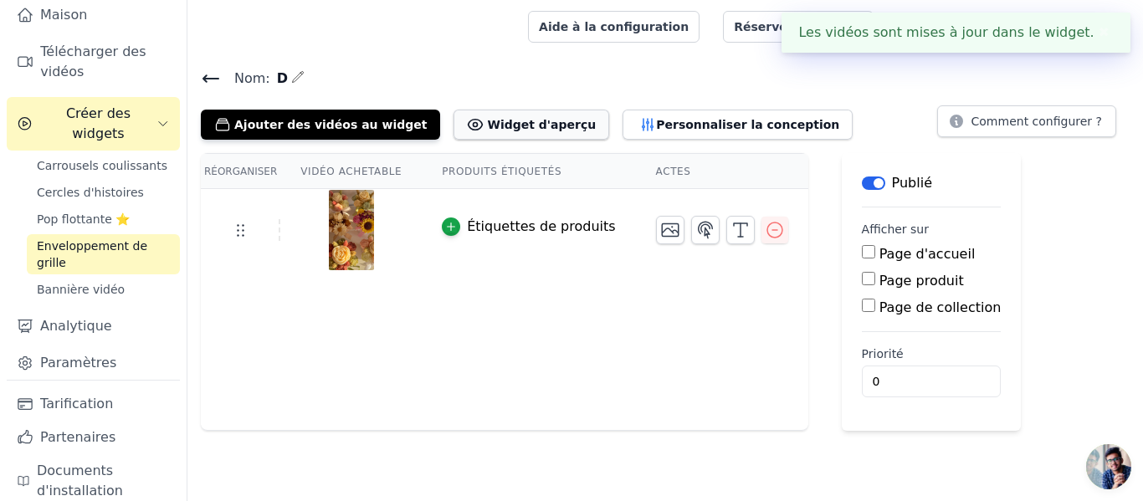
click at [534, 128] on font "Widget d'aperçu" at bounding box center [541, 124] width 109 height 13
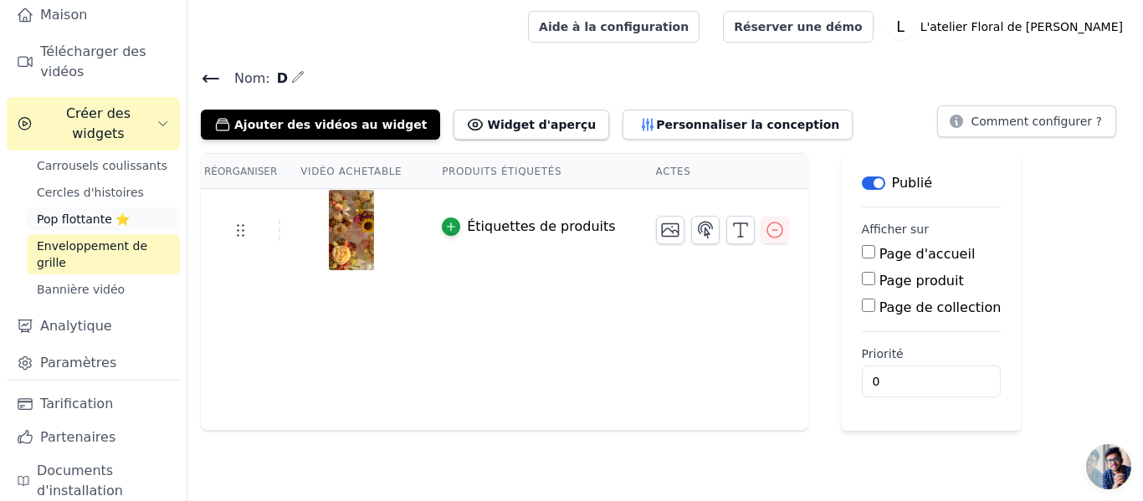
click at [86, 213] on font "Pop flottante ⭐" at bounding box center [83, 219] width 93 height 13
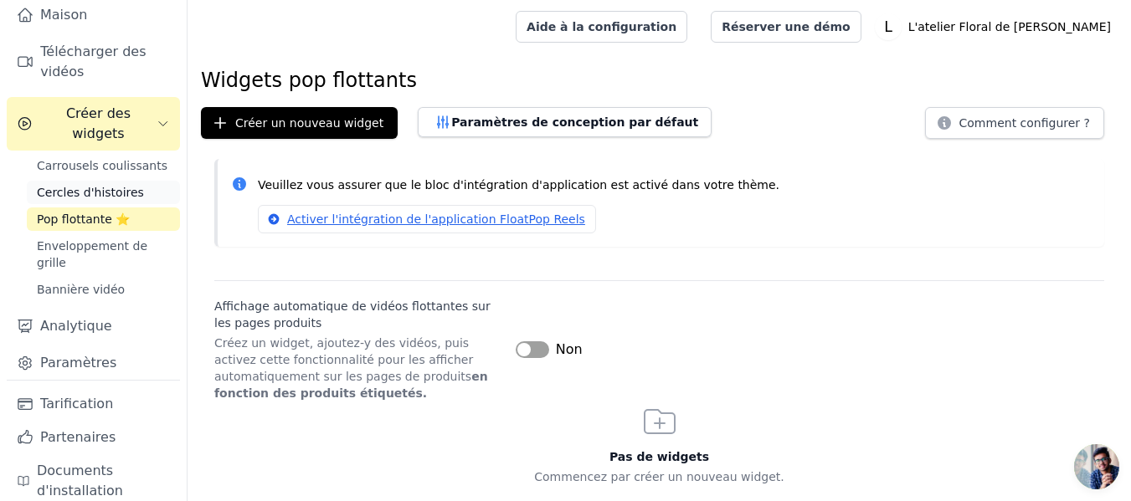
click at [56, 186] on font "Cercles d'histoires" at bounding box center [90, 192] width 107 height 13
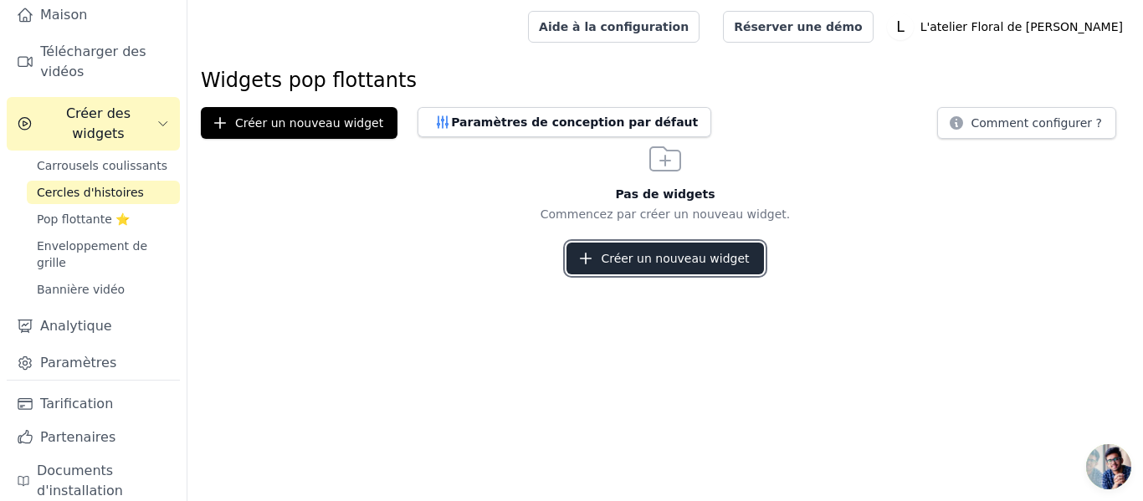
click at [687, 246] on button "Créer un nouveau widget" at bounding box center [665, 259] width 197 height 32
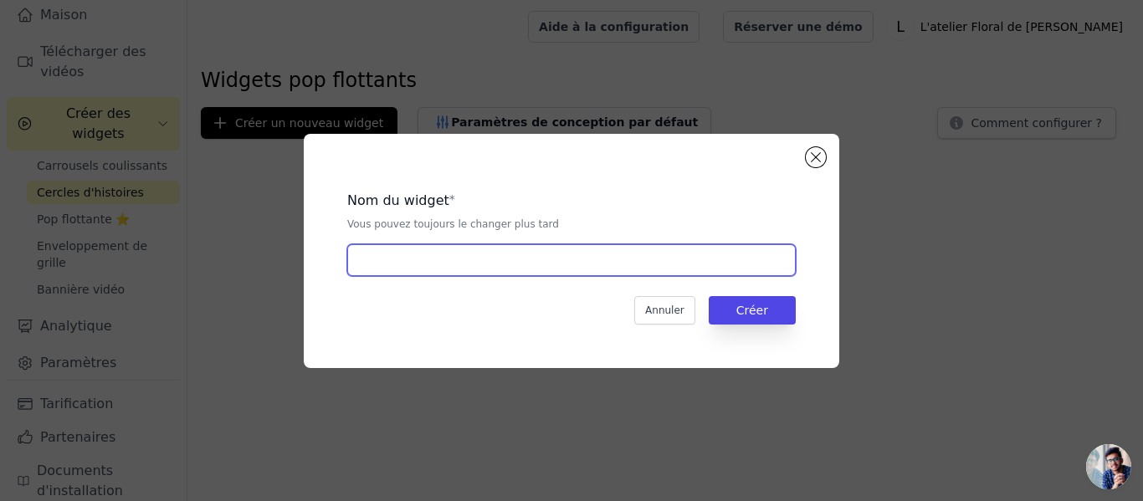
click at [490, 270] on input "text" at bounding box center [571, 260] width 449 height 32
type input "D"
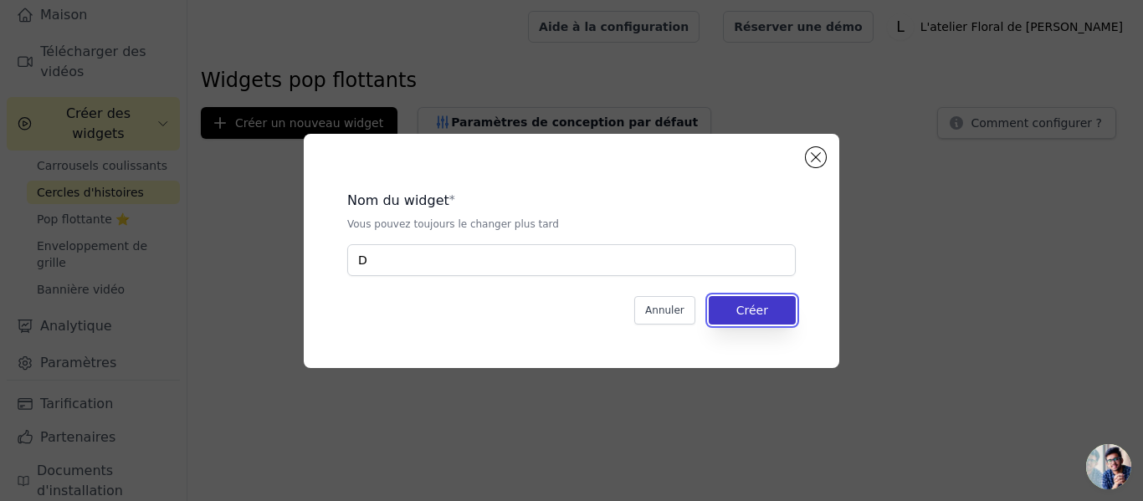
click at [741, 308] on font "Créer" at bounding box center [753, 310] width 32 height 13
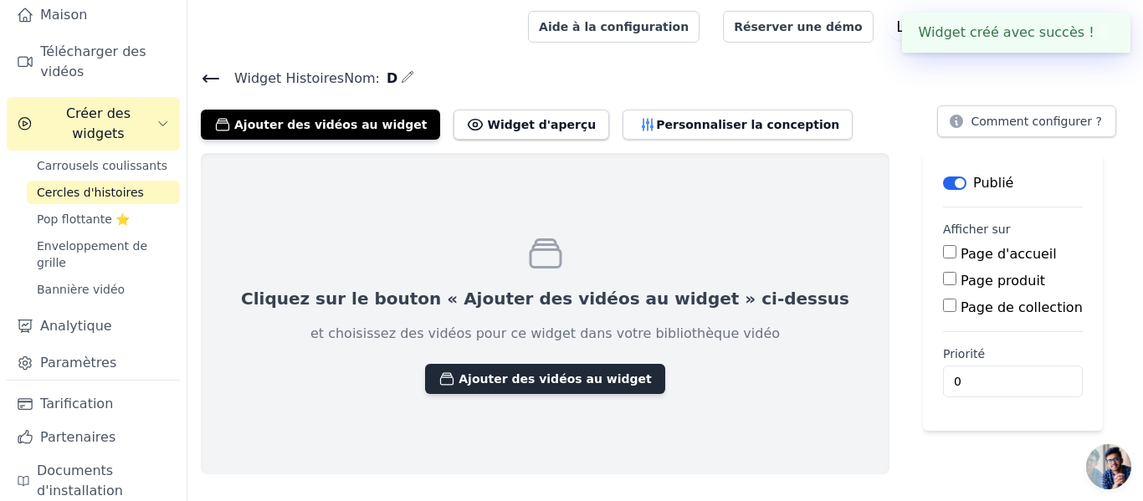
click at [439, 364] on button "Ajouter des vidéos au widget" at bounding box center [544, 379] width 239 height 30
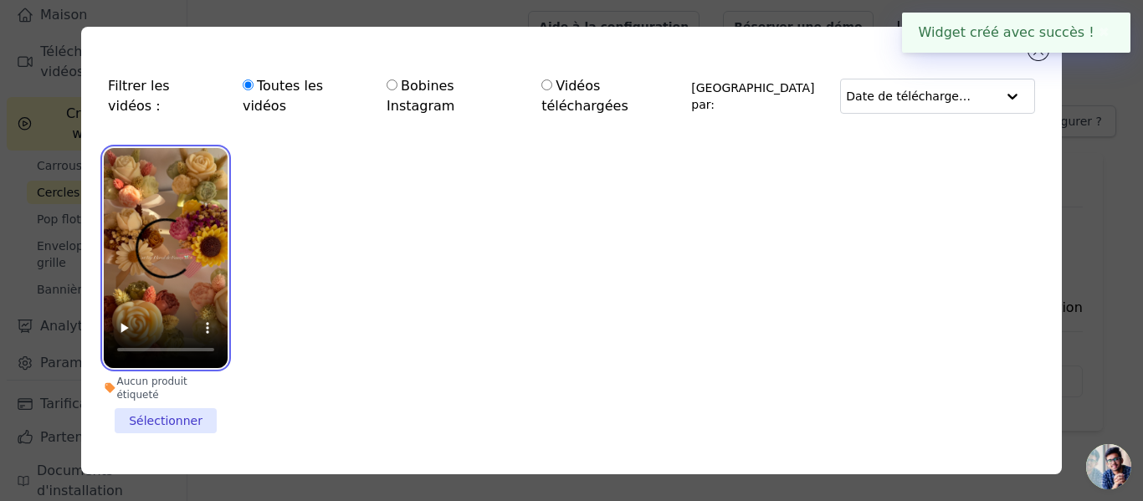
click at [156, 159] on video at bounding box center [166, 258] width 124 height 220
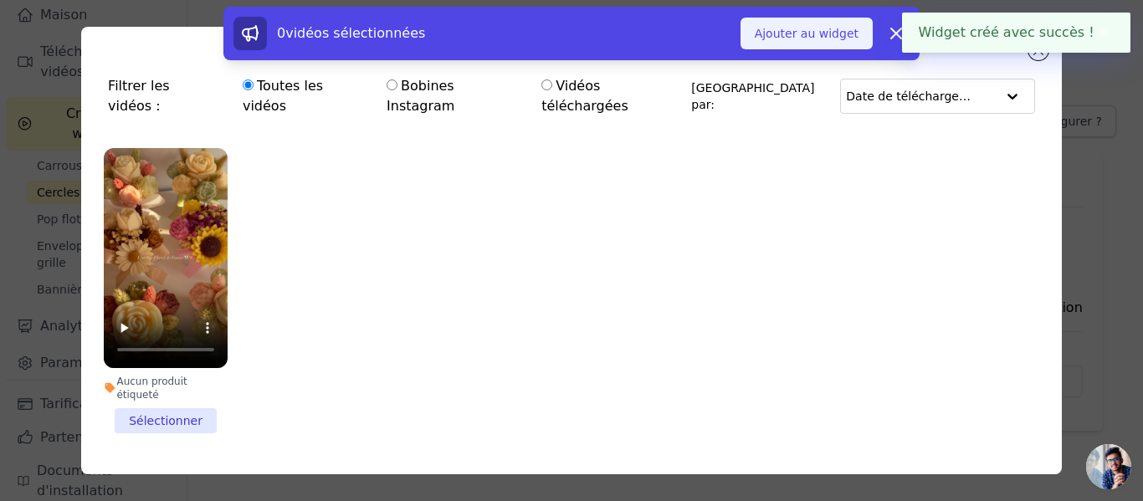
click at [801, 27] on font "Ajouter au widget" at bounding box center [807, 33] width 104 height 13
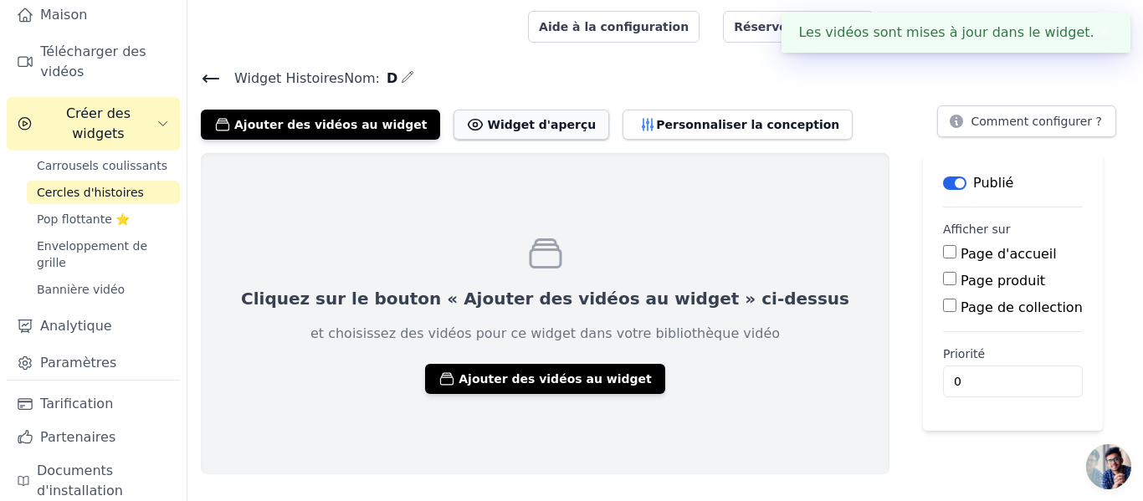
click at [491, 132] on button "Widget d'aperçu" at bounding box center [532, 125] width 156 height 30
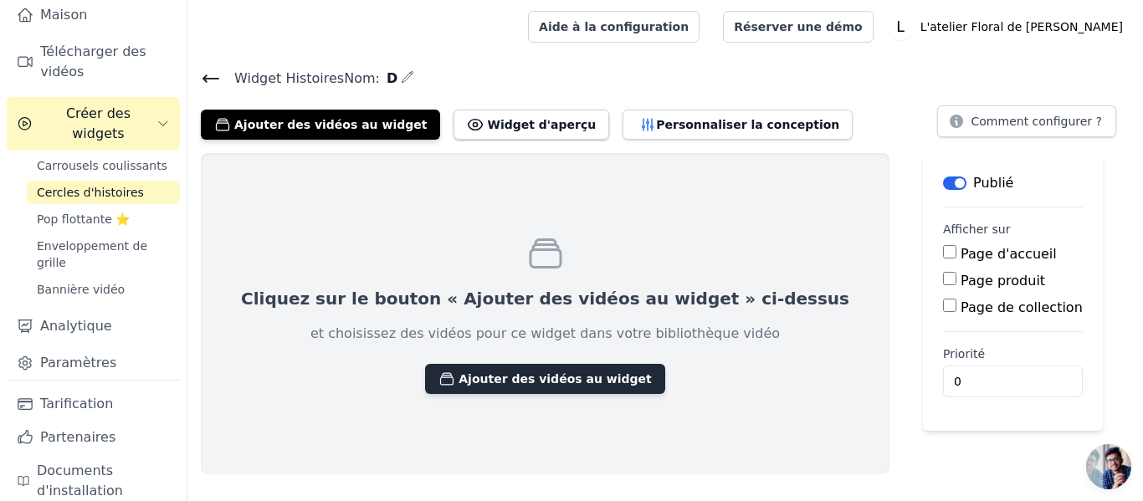
click at [530, 386] on font "Ajouter des vidéos au widget" at bounding box center [555, 379] width 193 height 17
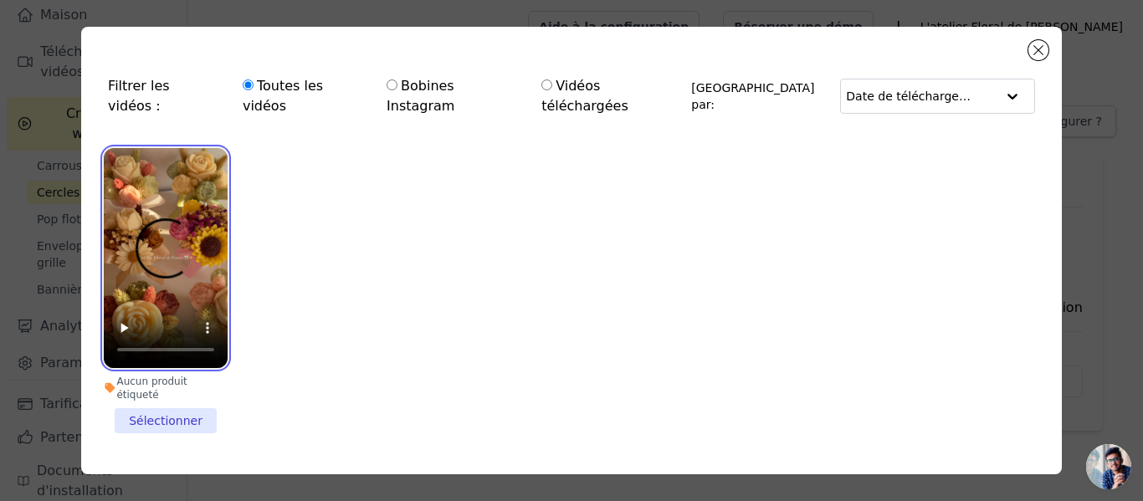
click at [184, 280] on video at bounding box center [166, 258] width 124 height 220
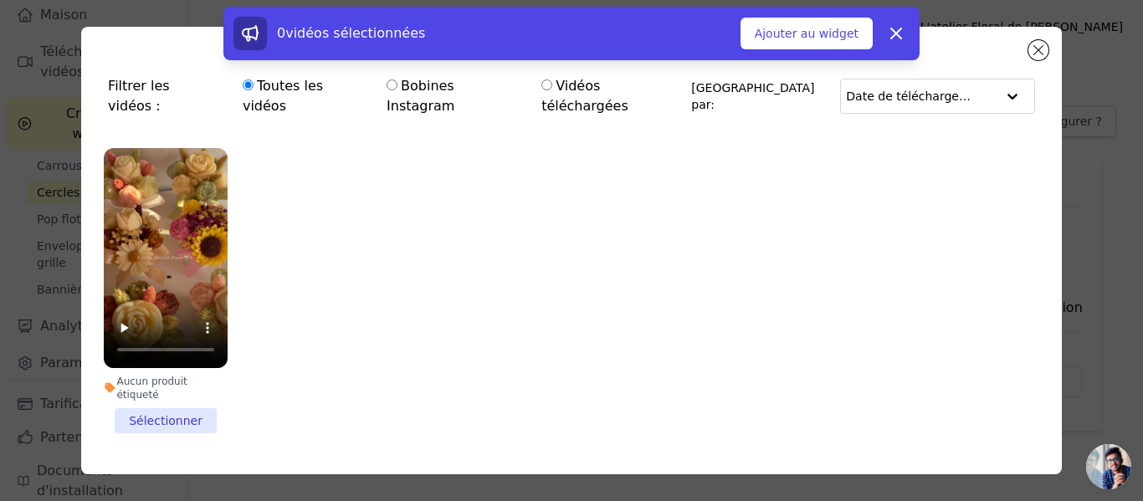
click at [158, 385] on li "Aucun produit étiqueté Sélectionner" at bounding box center [166, 290] width 124 height 285
click at [0, 0] on input "Aucun produit étiqueté Sélectionner" at bounding box center [0, 0] width 0 height 0
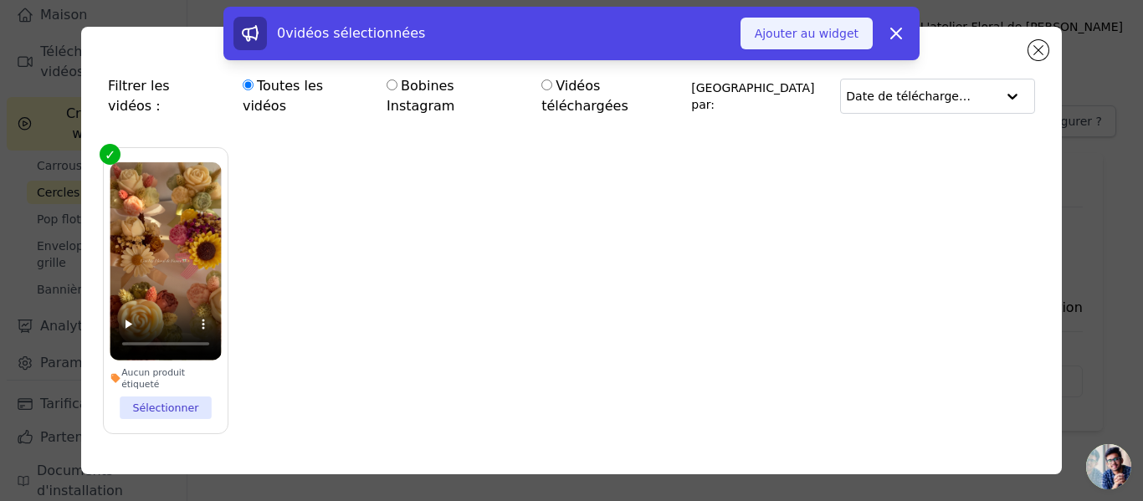
click at [811, 33] on font "Ajouter au widget" at bounding box center [807, 33] width 104 height 13
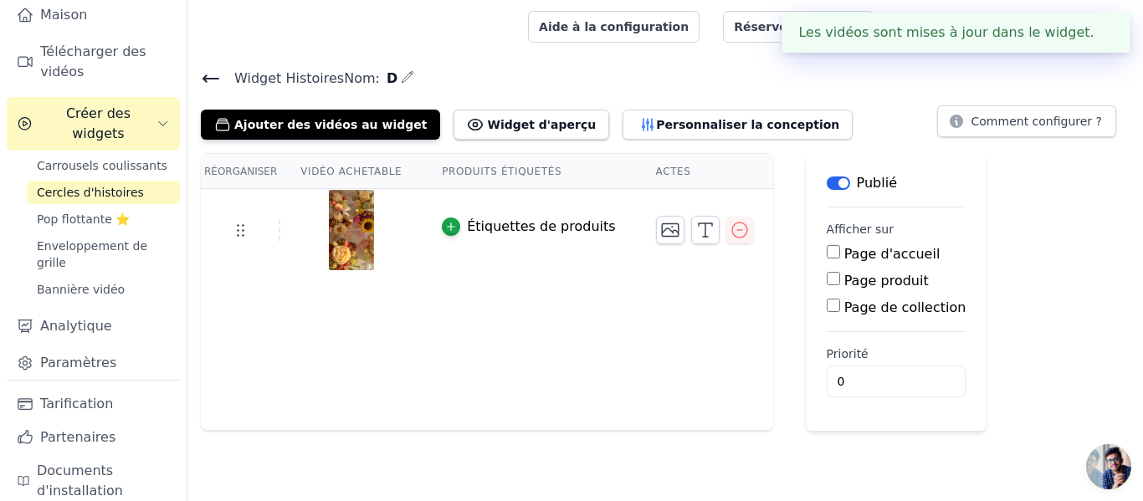
click at [1103, 40] on font "✖" at bounding box center [1104, 32] width 11 height 16
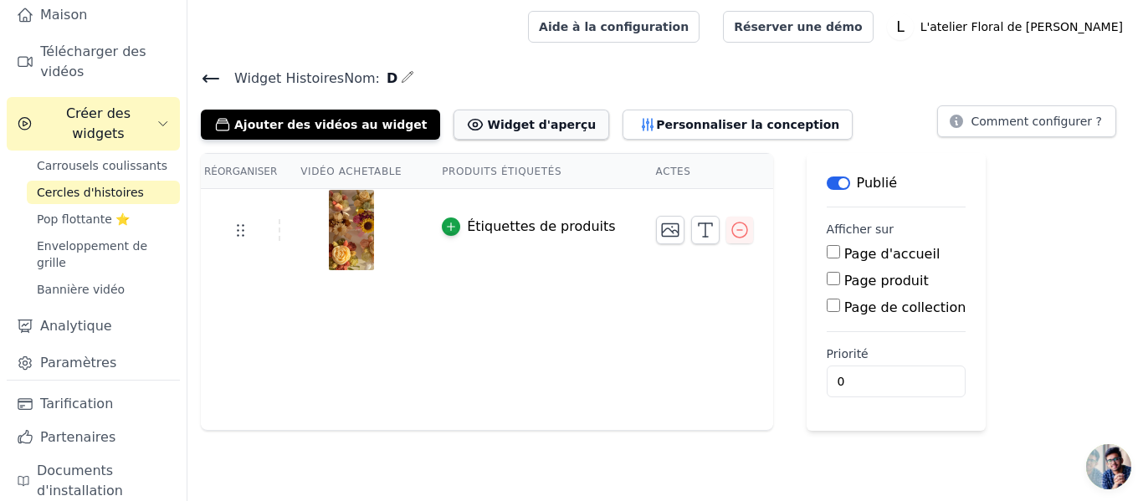
click at [487, 126] on font "Widget d'aperçu" at bounding box center [541, 124] width 109 height 13
click at [68, 154] on link "Carrousels coulissants" at bounding box center [103, 165] width 153 height 23
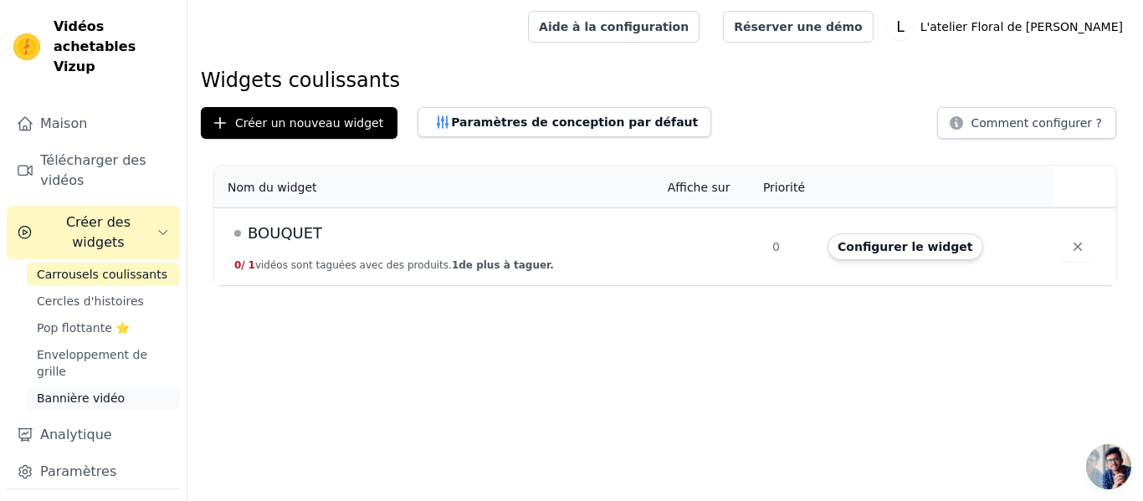
click at [90, 392] on font "Bannière vidéo" at bounding box center [81, 398] width 88 height 13
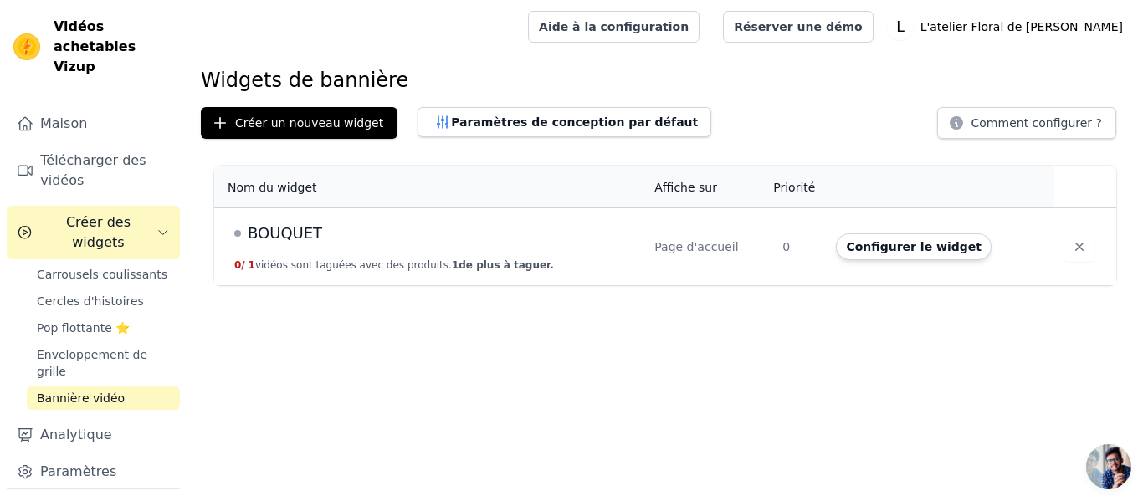
click at [682, 255] on div "Page d'accueil" at bounding box center [709, 247] width 108 height 17
click at [887, 242] on font "Configurer le widget" at bounding box center [914, 246] width 136 height 13
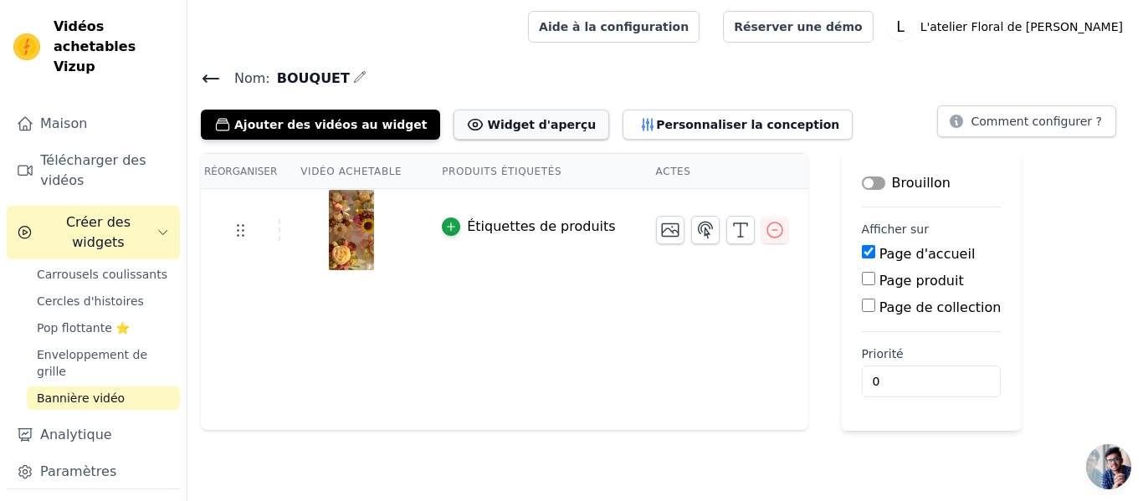
click at [511, 134] on button "Widget d'aperçu" at bounding box center [532, 125] width 156 height 30
click at [233, 234] on icon at bounding box center [240, 230] width 20 height 20
click at [660, 239] on icon "button" at bounding box center [670, 230] width 20 height 20
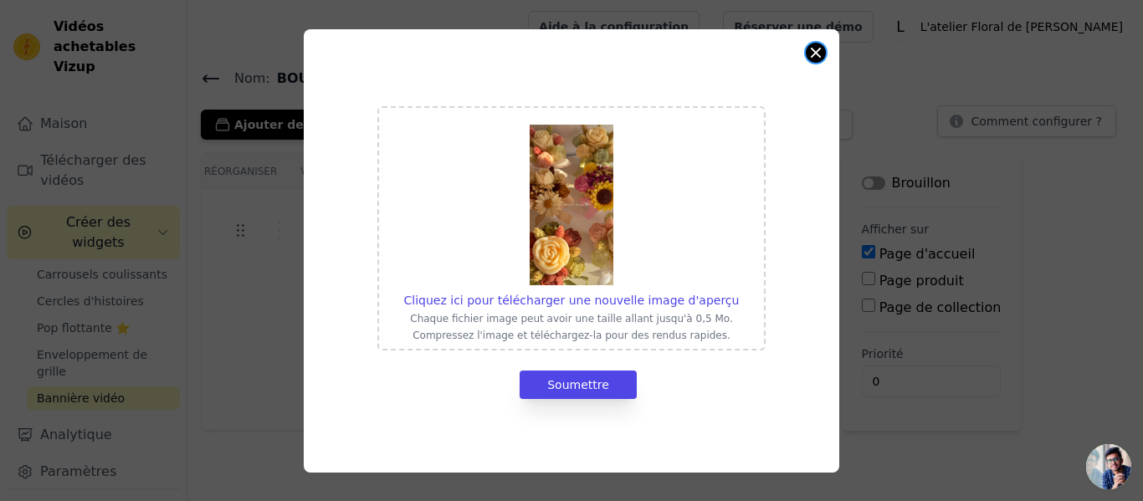
click at [811, 49] on button "Fermer la fenêtre modale" at bounding box center [816, 53] width 20 height 20
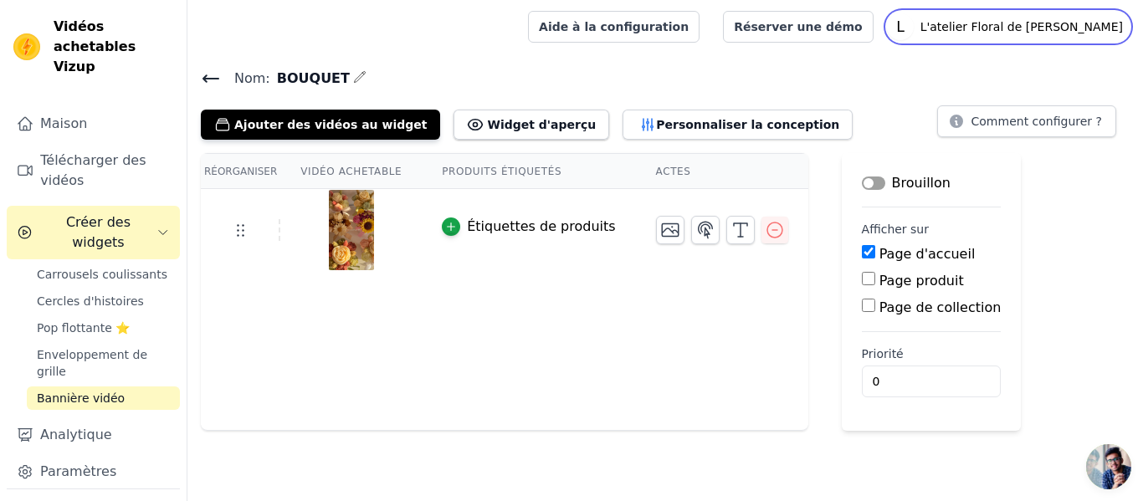
click at [1081, 23] on font "L'atelier Floral de [PERSON_NAME]" at bounding box center [1022, 26] width 203 height 13
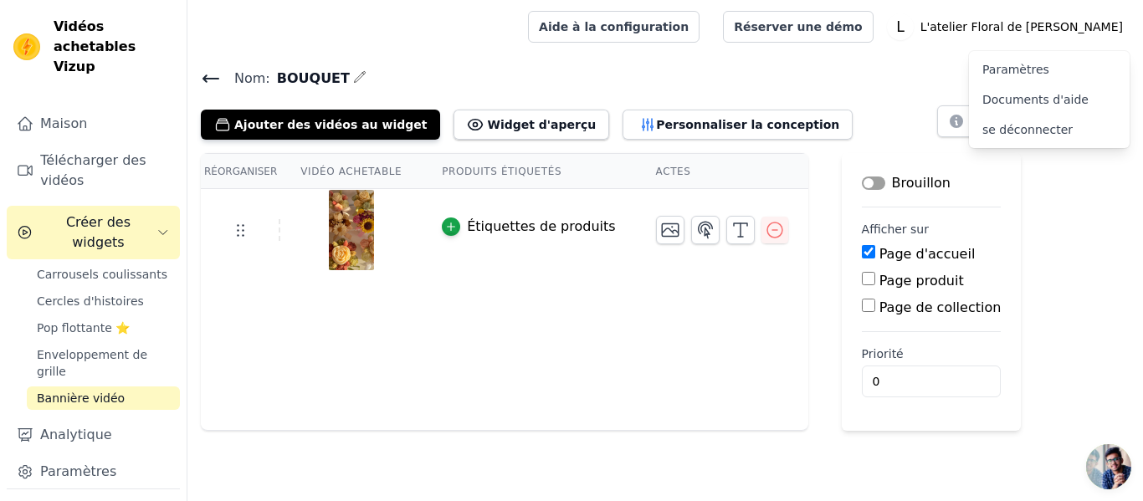
click at [1015, 133] on font "se déconnecter" at bounding box center [1028, 129] width 90 height 13
